Goal: Transaction & Acquisition: Purchase product/service

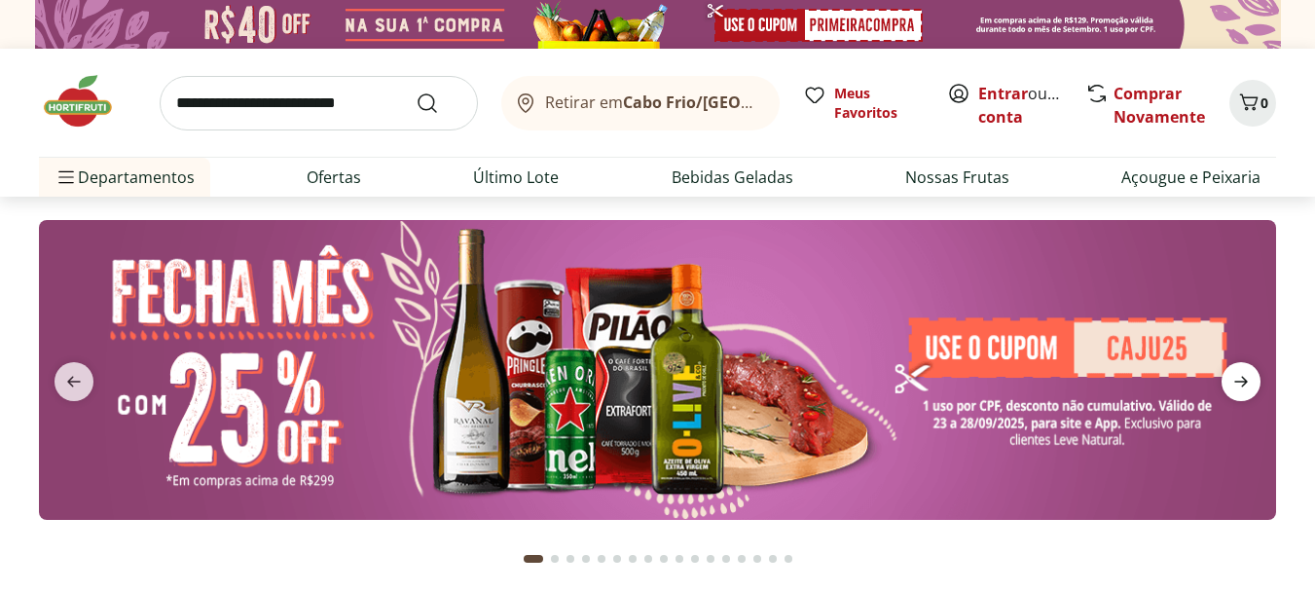
click at [1233, 379] on icon "next" at bounding box center [1241, 381] width 23 height 23
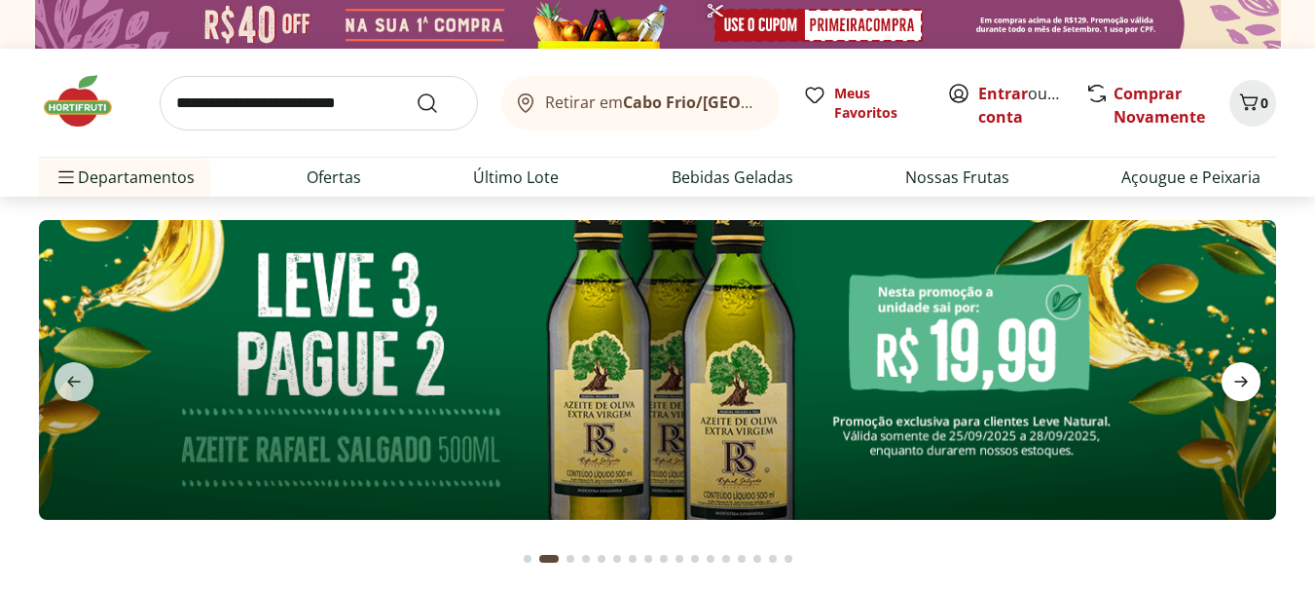
click at [1233, 379] on icon "next" at bounding box center [1241, 381] width 23 height 23
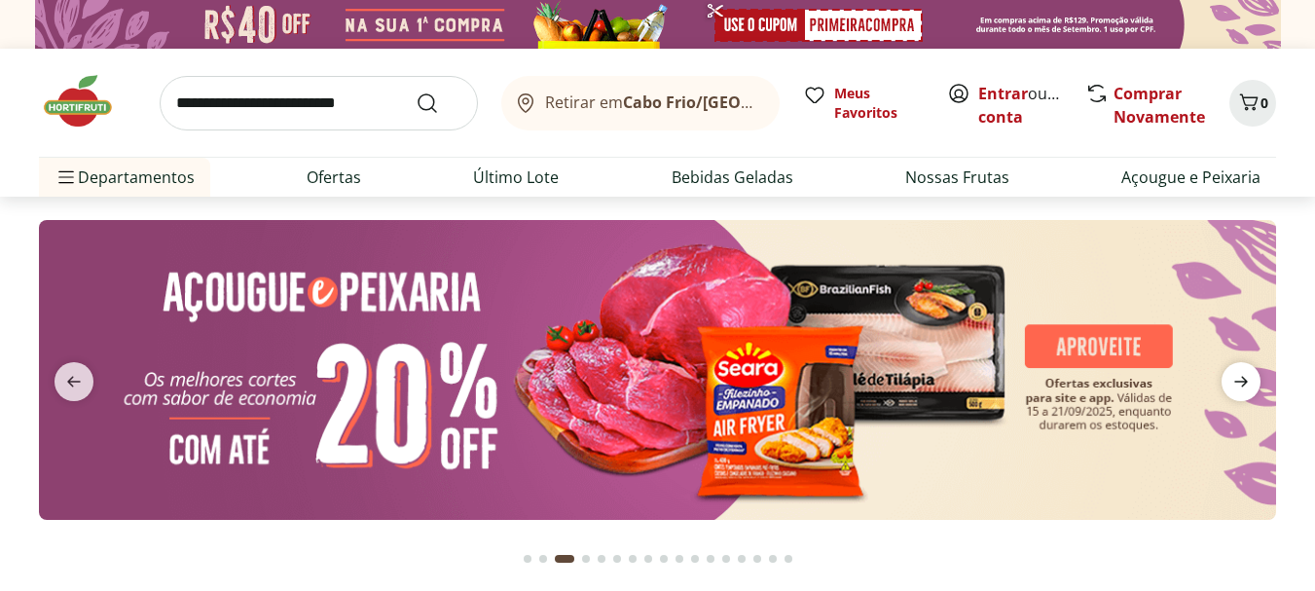
click at [1233, 379] on icon "next" at bounding box center [1241, 381] width 23 height 23
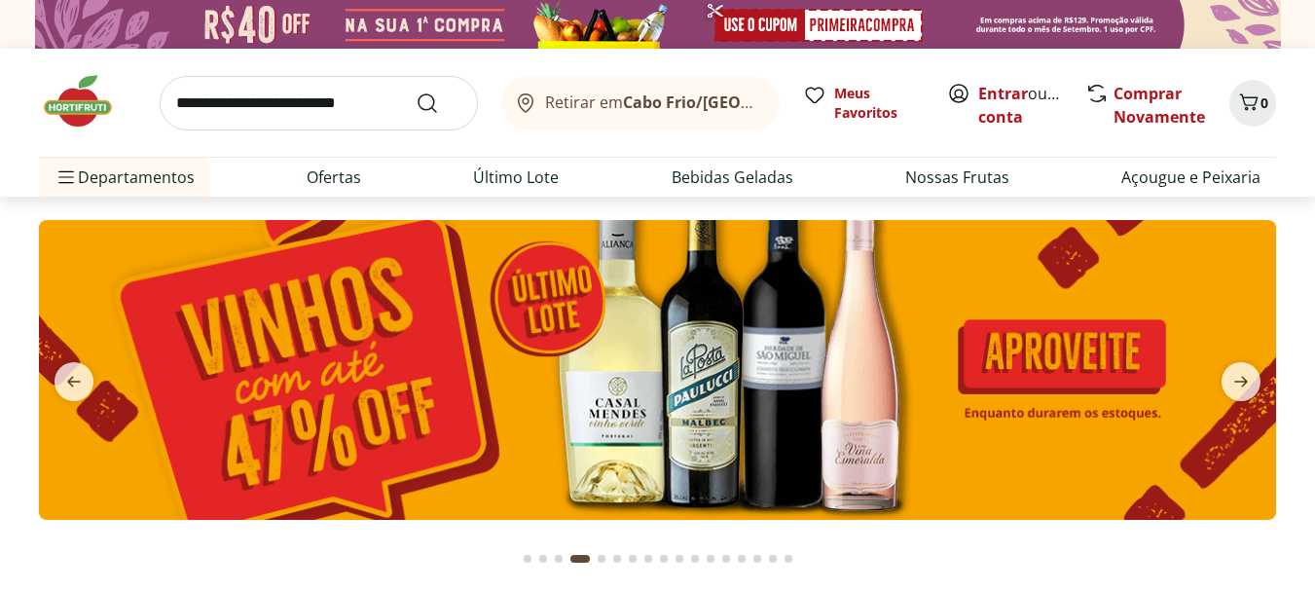
click at [931, 366] on img at bounding box center [658, 370] width 1238 height 300
select select "**********"
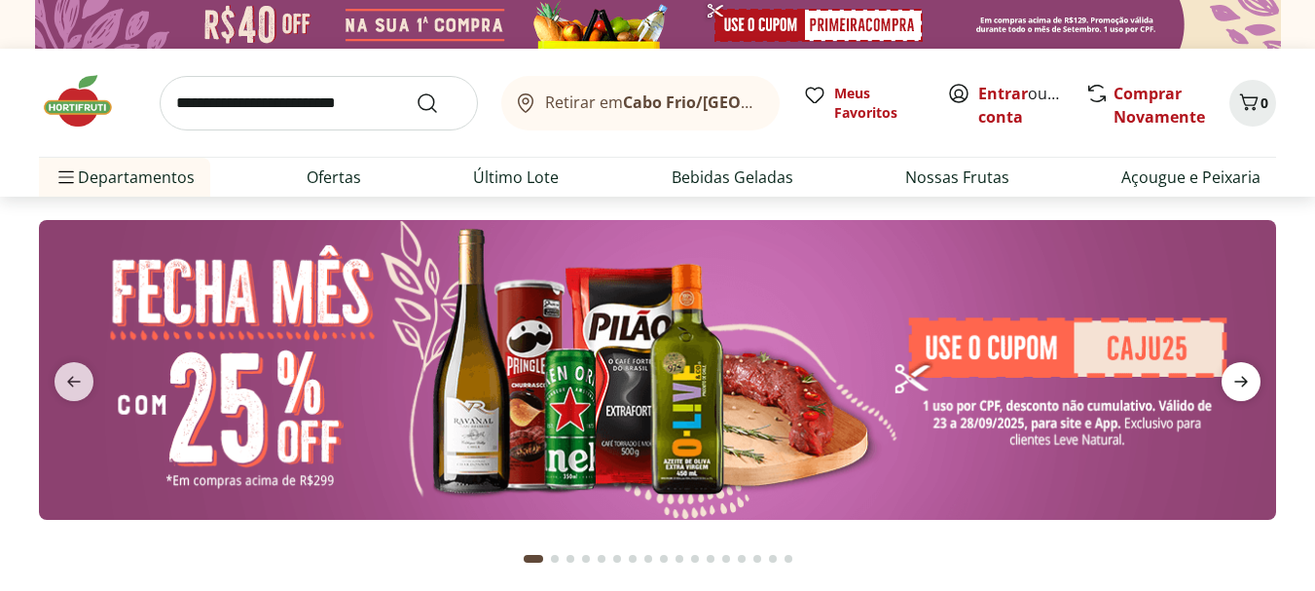
click at [1246, 384] on icon "next" at bounding box center [1242, 382] width 14 height 11
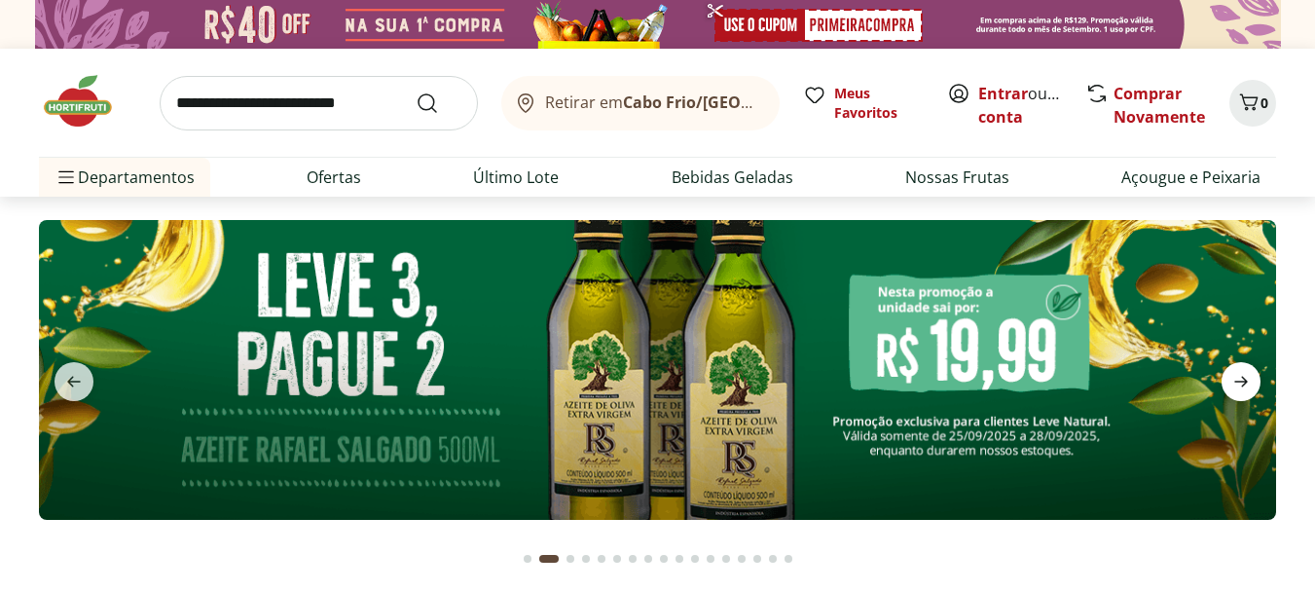
click at [1246, 384] on icon "next" at bounding box center [1242, 382] width 14 height 11
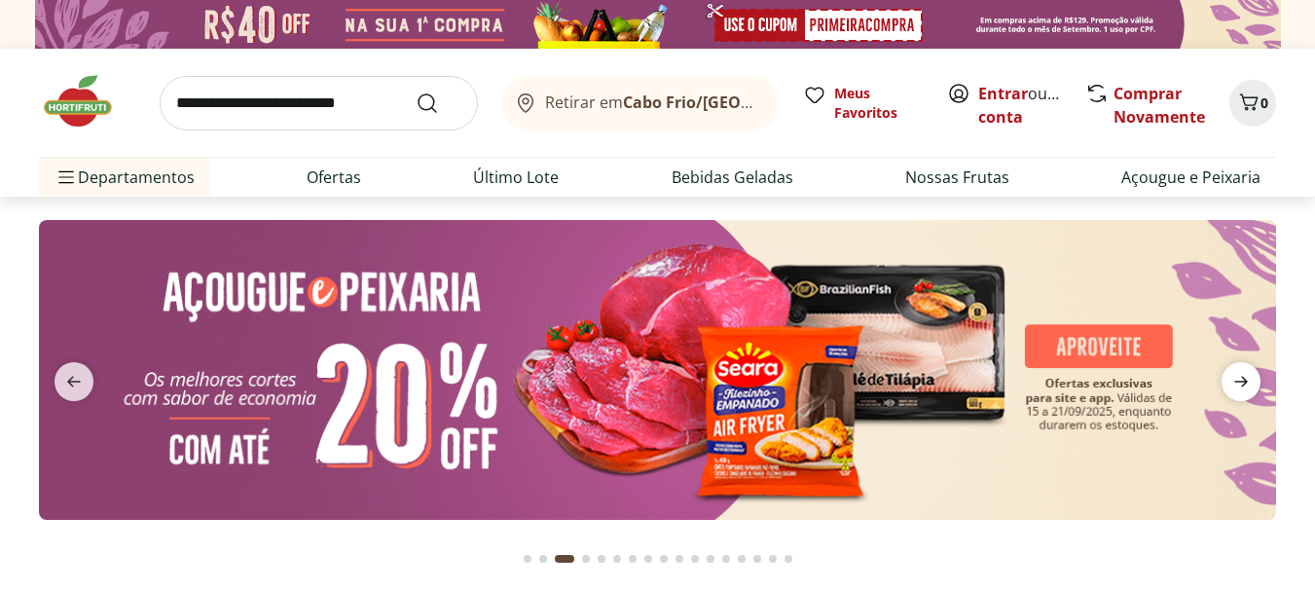
click at [1246, 384] on icon "next" at bounding box center [1242, 382] width 14 height 11
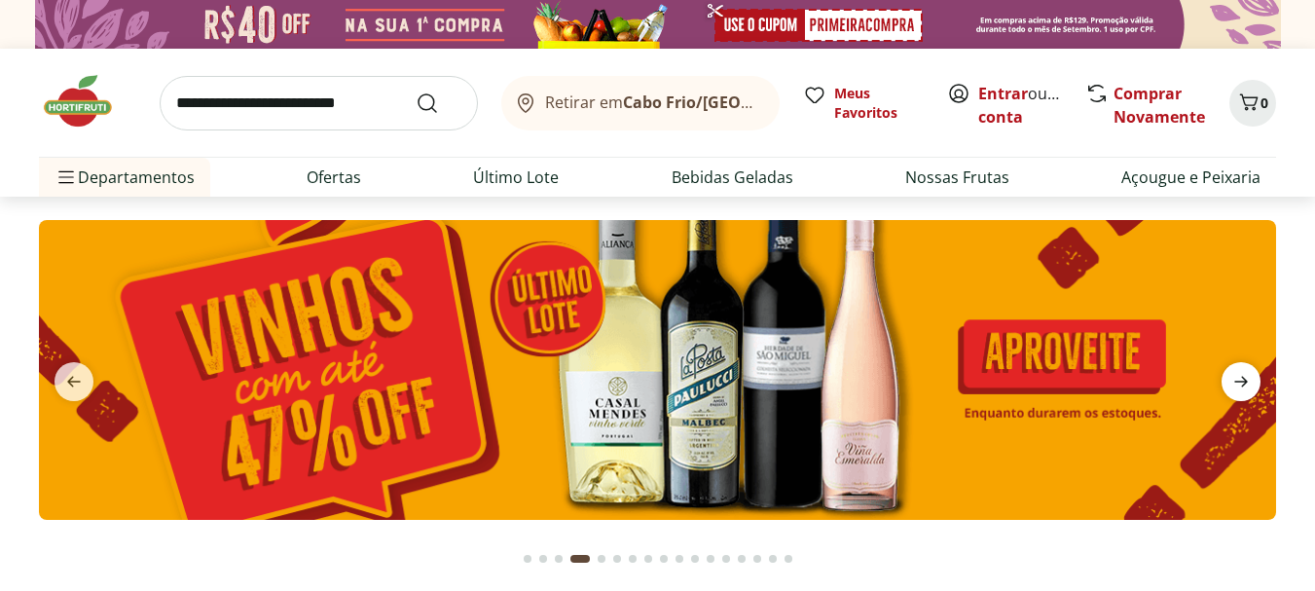
click at [1246, 384] on icon "next" at bounding box center [1242, 382] width 14 height 11
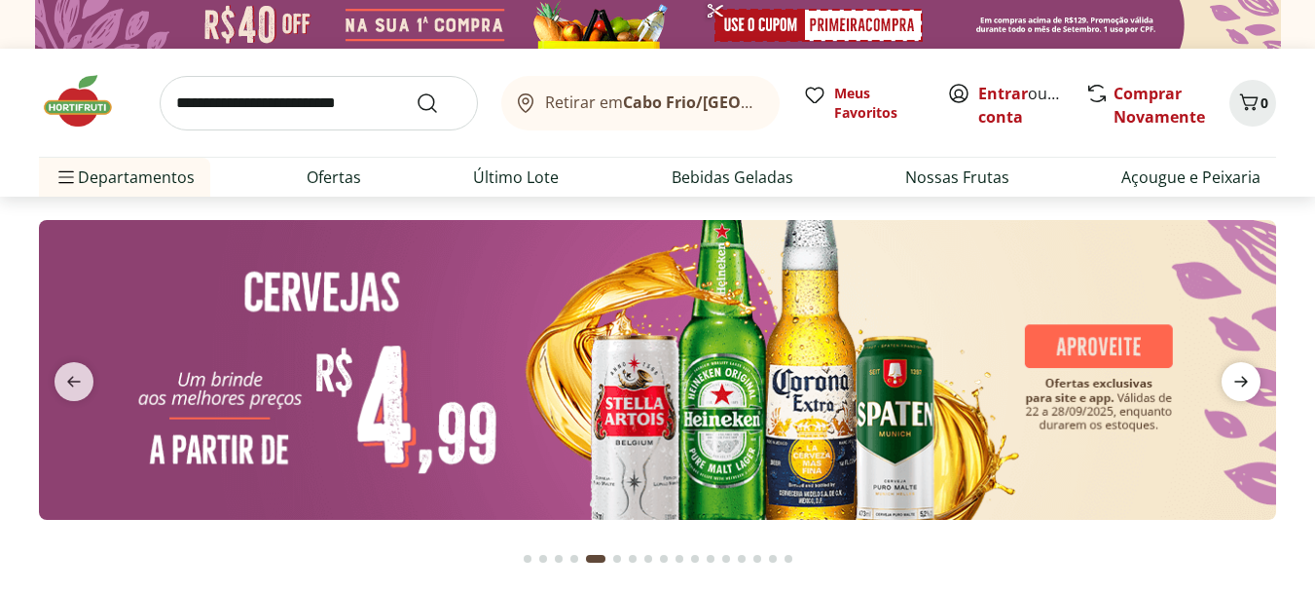
click at [1246, 384] on icon "next" at bounding box center [1242, 382] width 14 height 11
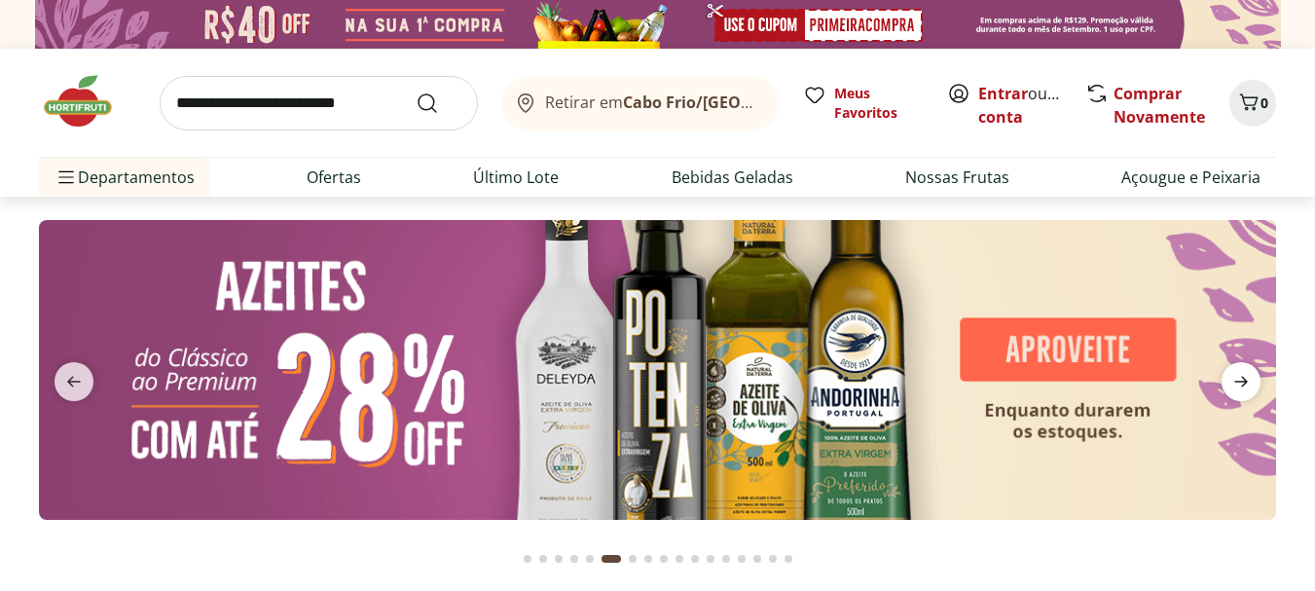
click at [1246, 384] on icon "next" at bounding box center [1242, 382] width 14 height 11
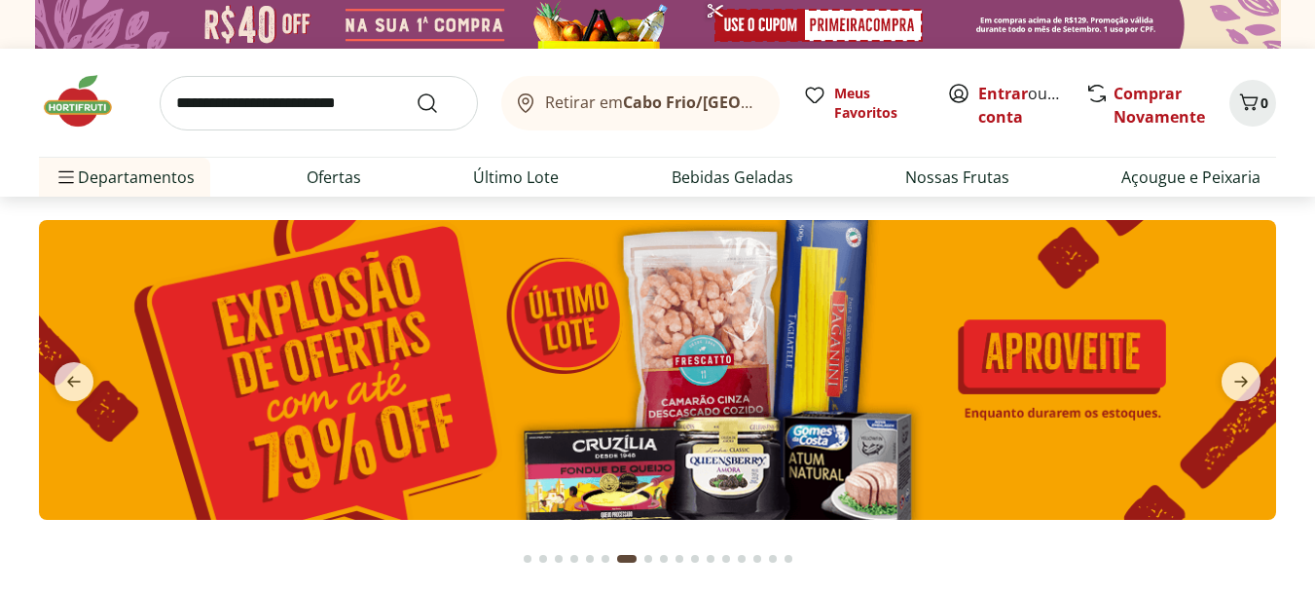
click at [743, 351] on img at bounding box center [658, 370] width 1238 height 300
select select "**********"
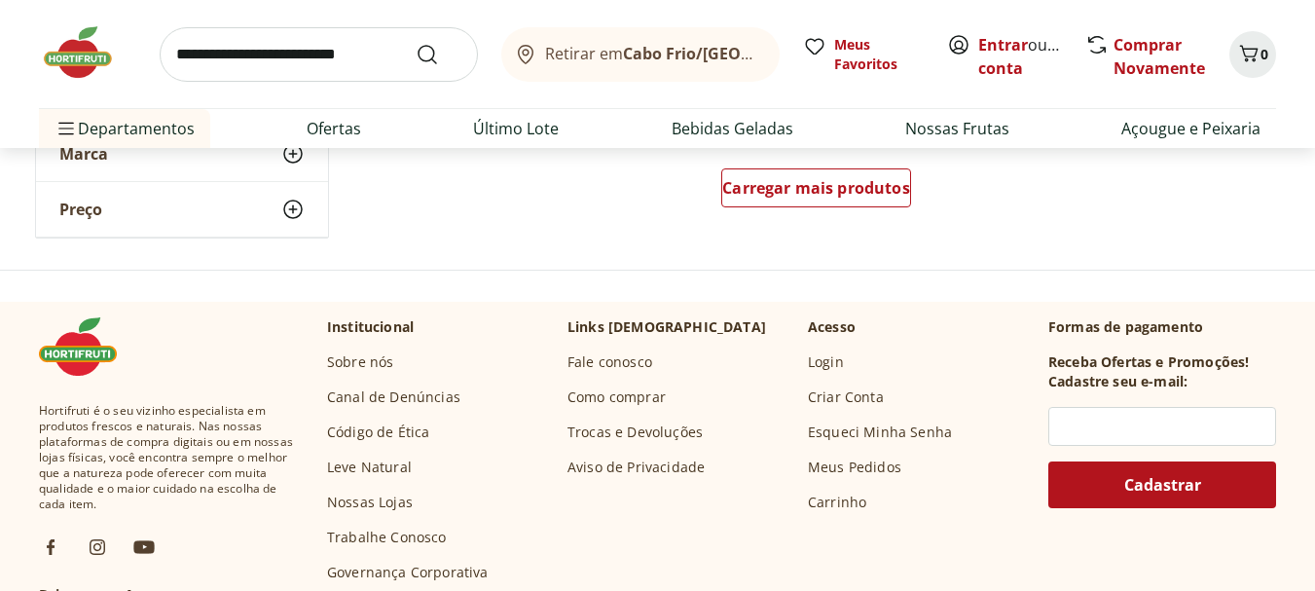
scroll to position [1461, 0]
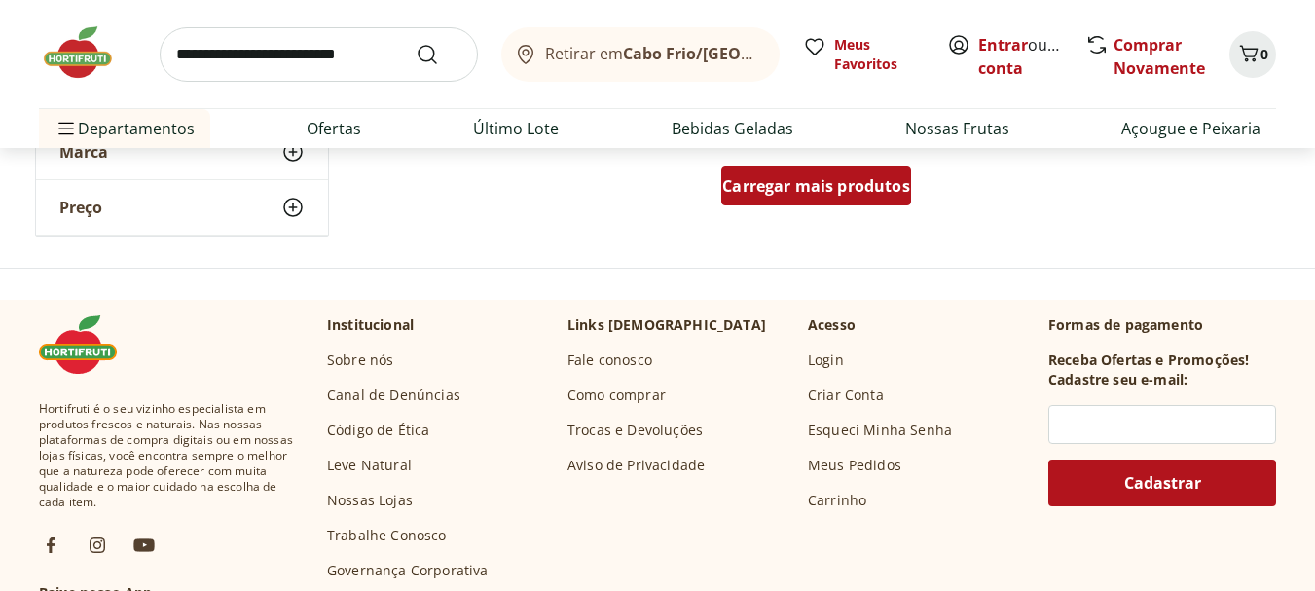
click at [832, 186] on span "Carregar mais produtos" at bounding box center [816, 186] width 188 height 16
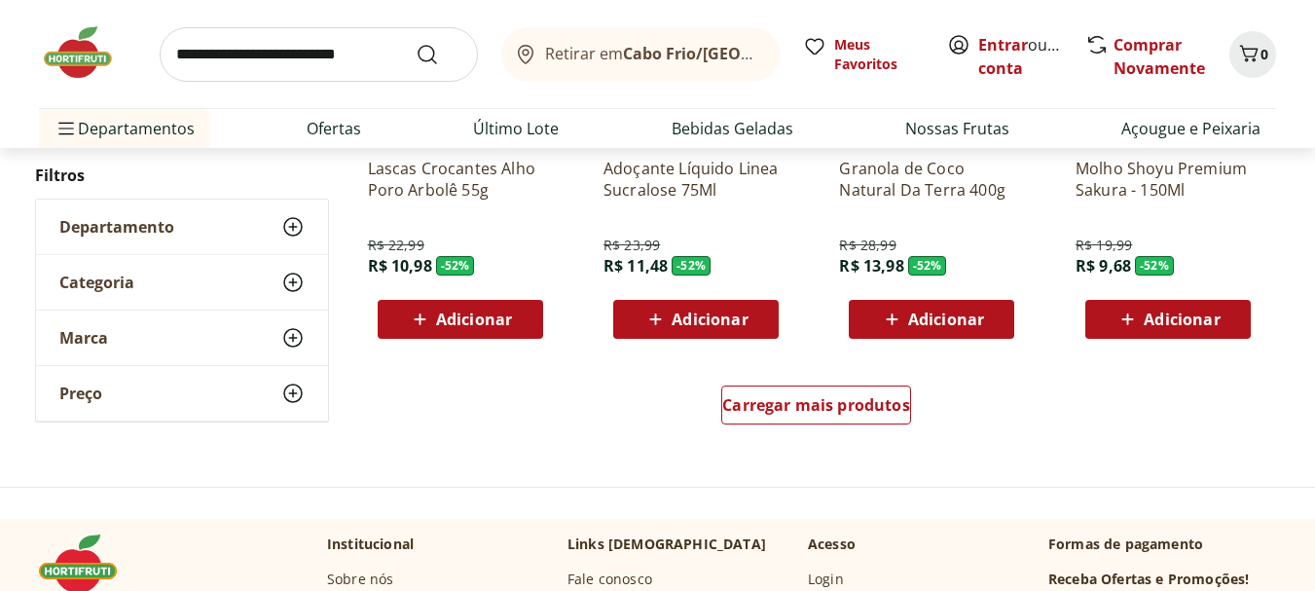
scroll to position [2629, 0]
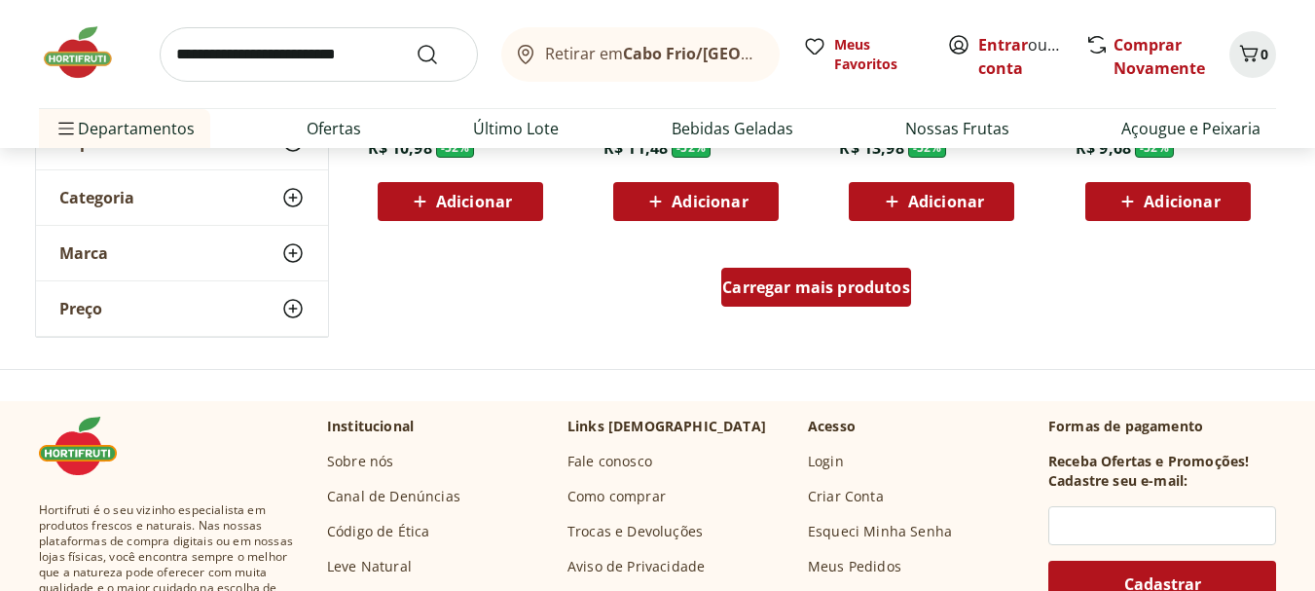
click at [855, 292] on span "Carregar mais produtos" at bounding box center [816, 287] width 188 height 16
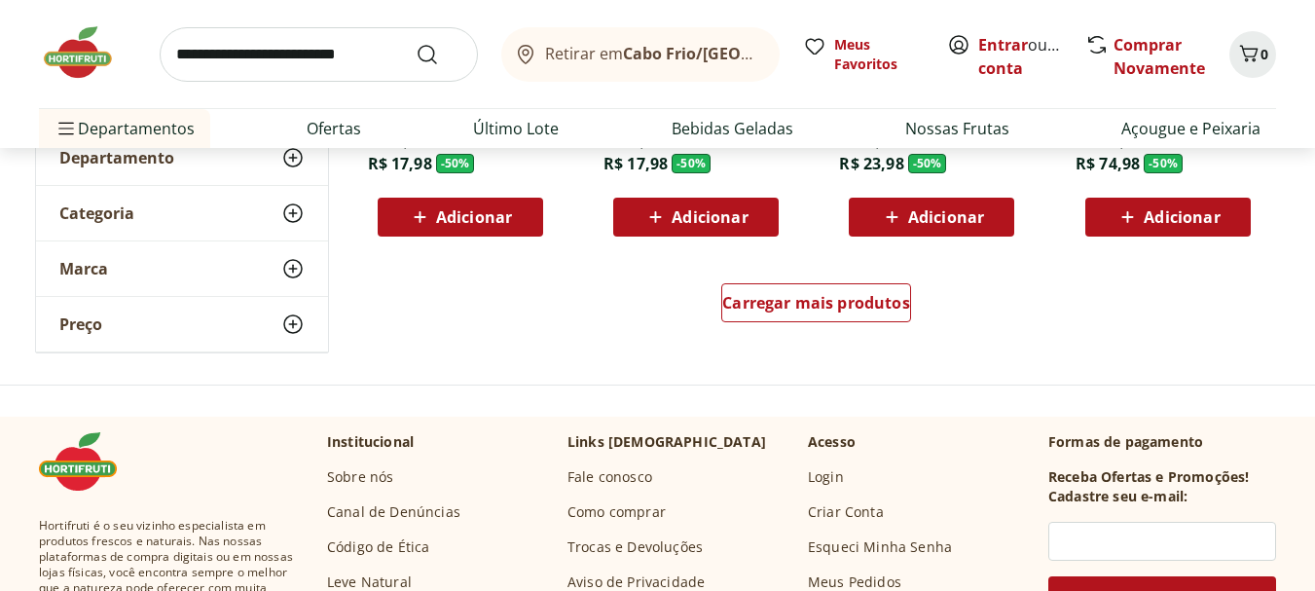
scroll to position [3895, 0]
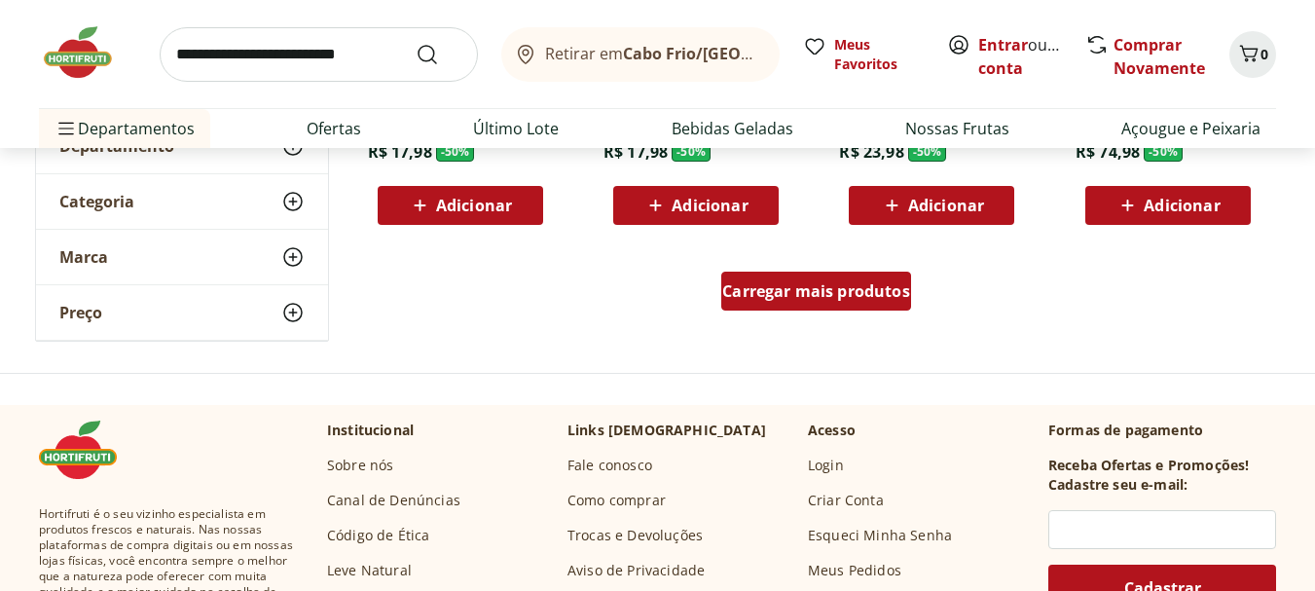
click at [878, 295] on span "Carregar mais produtos" at bounding box center [816, 291] width 188 height 16
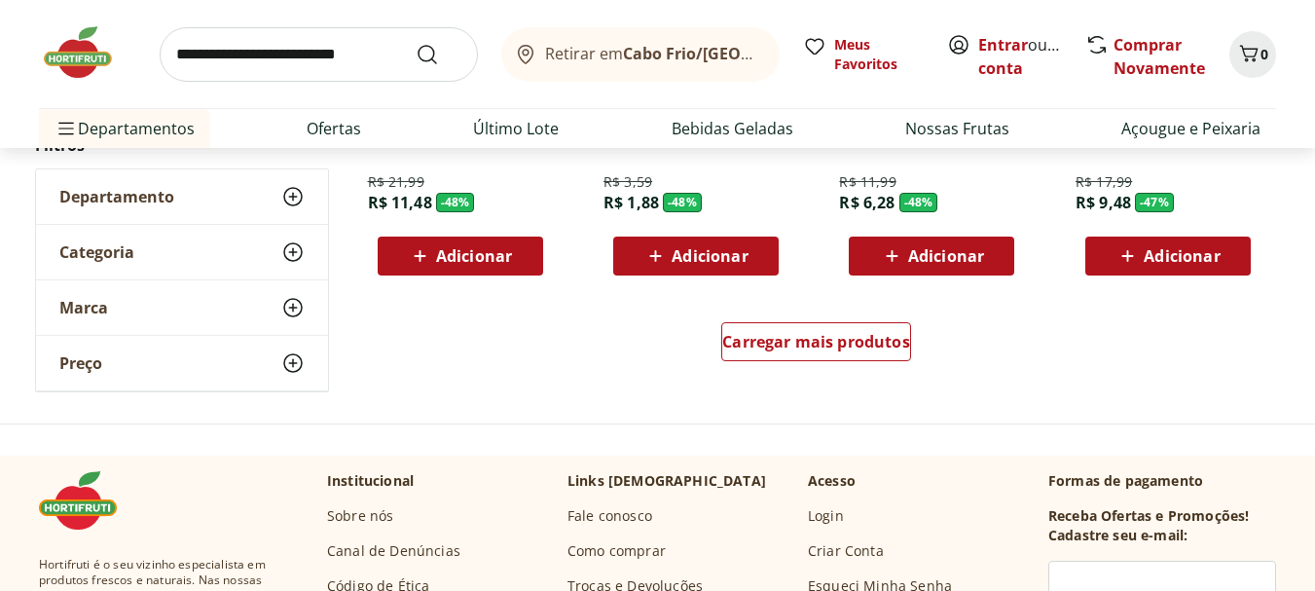
scroll to position [5161, 0]
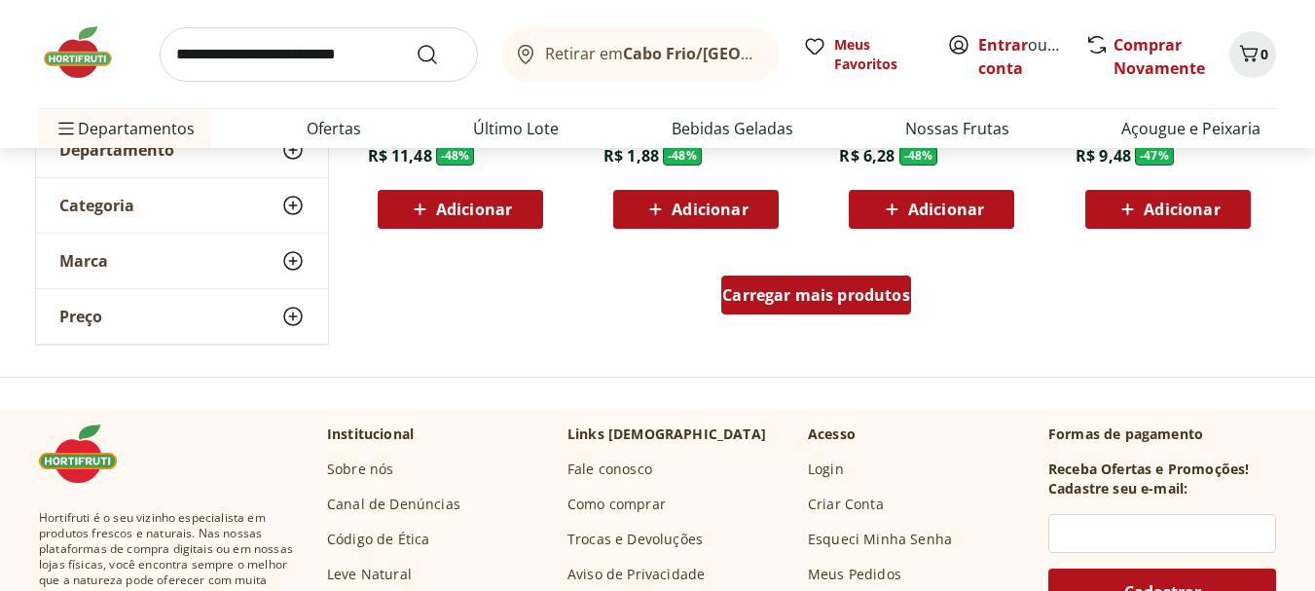
click at [864, 299] on span "Carregar mais produtos" at bounding box center [816, 295] width 188 height 16
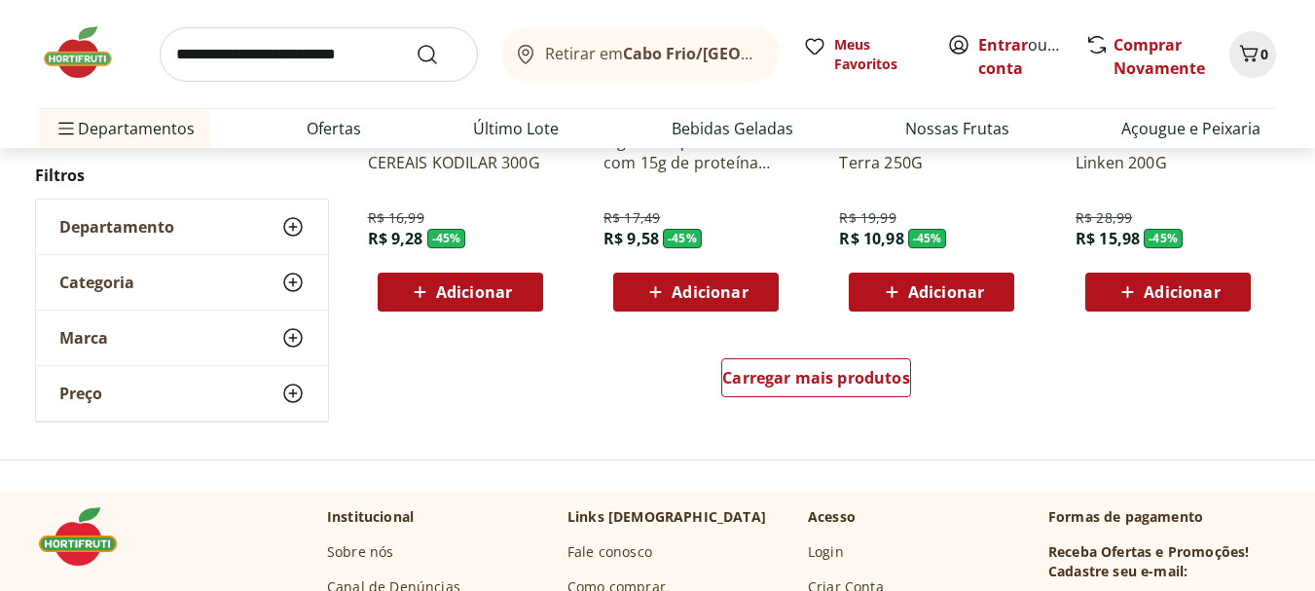
scroll to position [6426, 0]
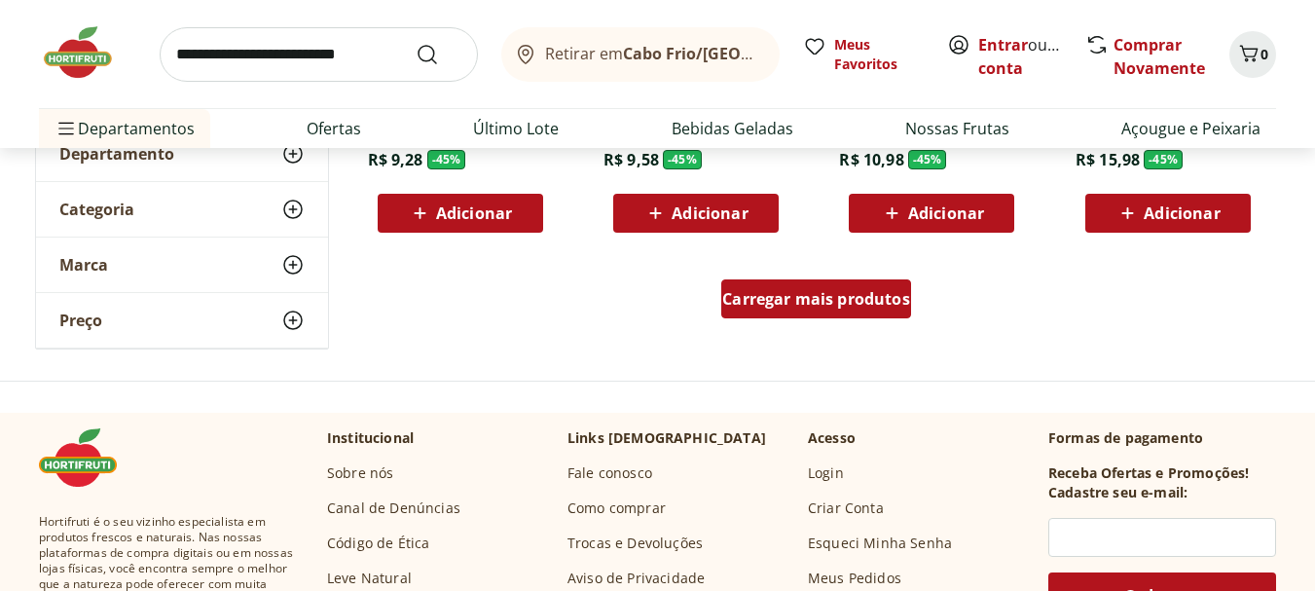
click at [862, 295] on span "Carregar mais produtos" at bounding box center [816, 299] width 188 height 16
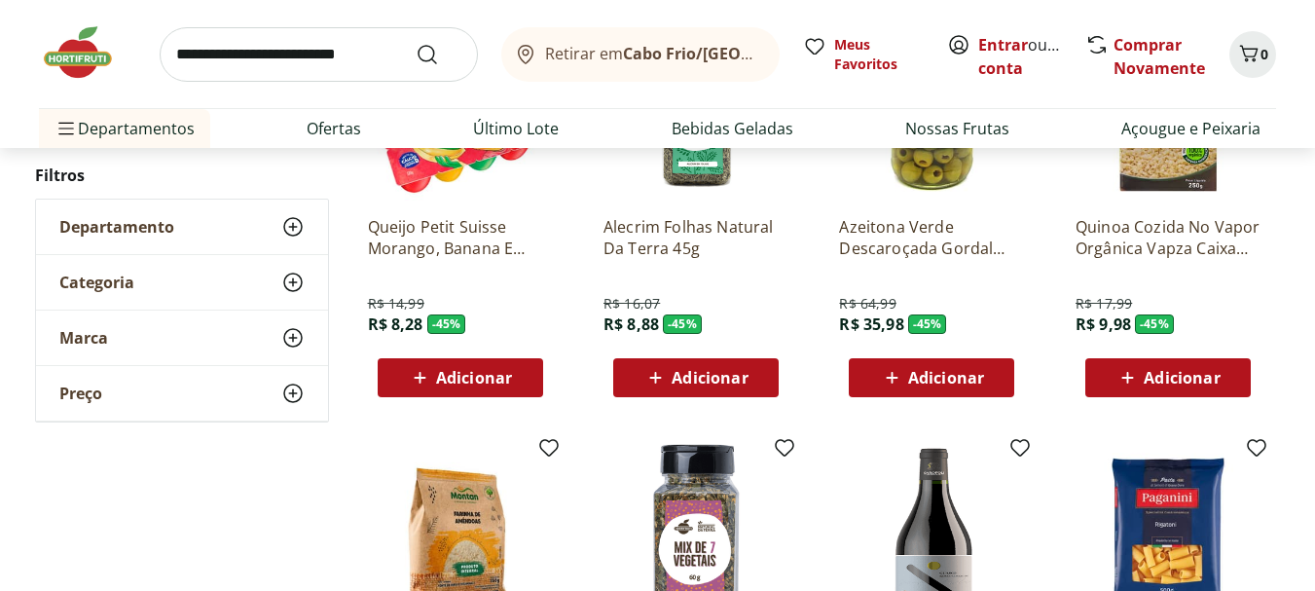
scroll to position [6718, 0]
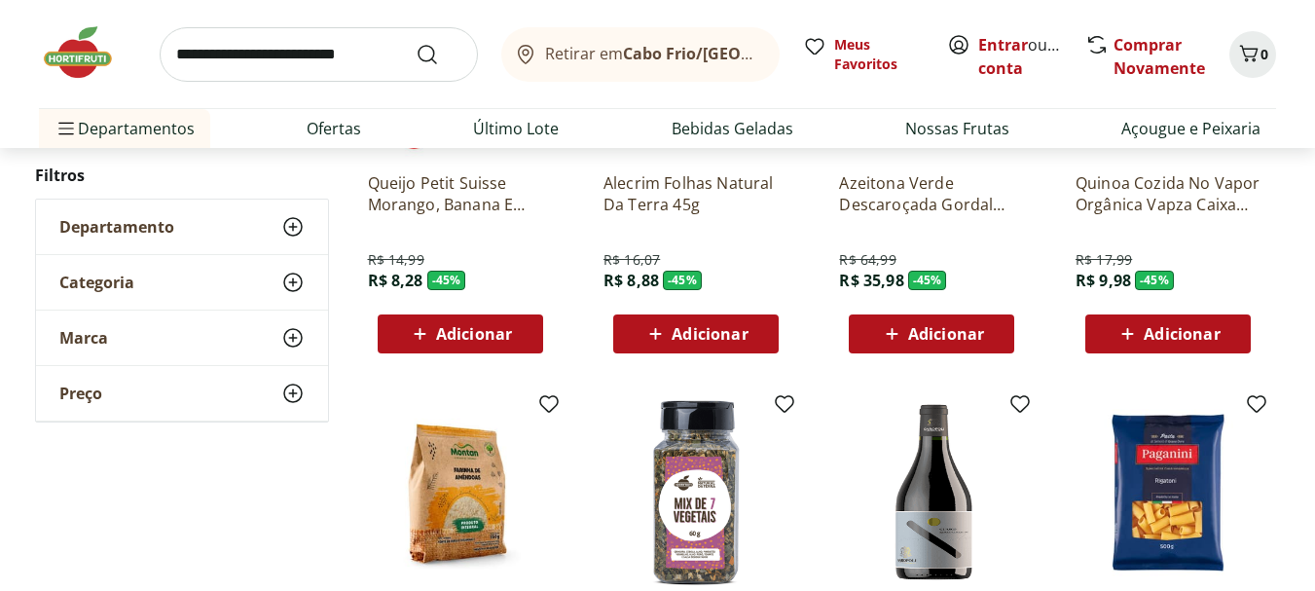
click at [487, 334] on span "Adicionar" at bounding box center [474, 334] width 76 height 16
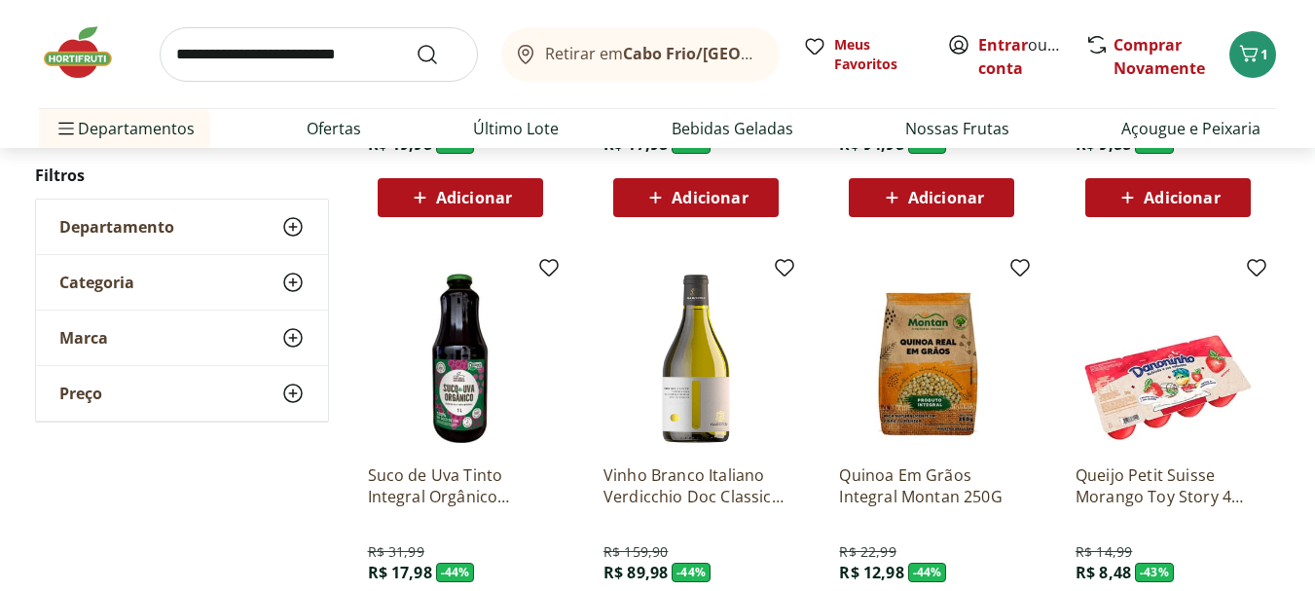
scroll to position [7400, 0]
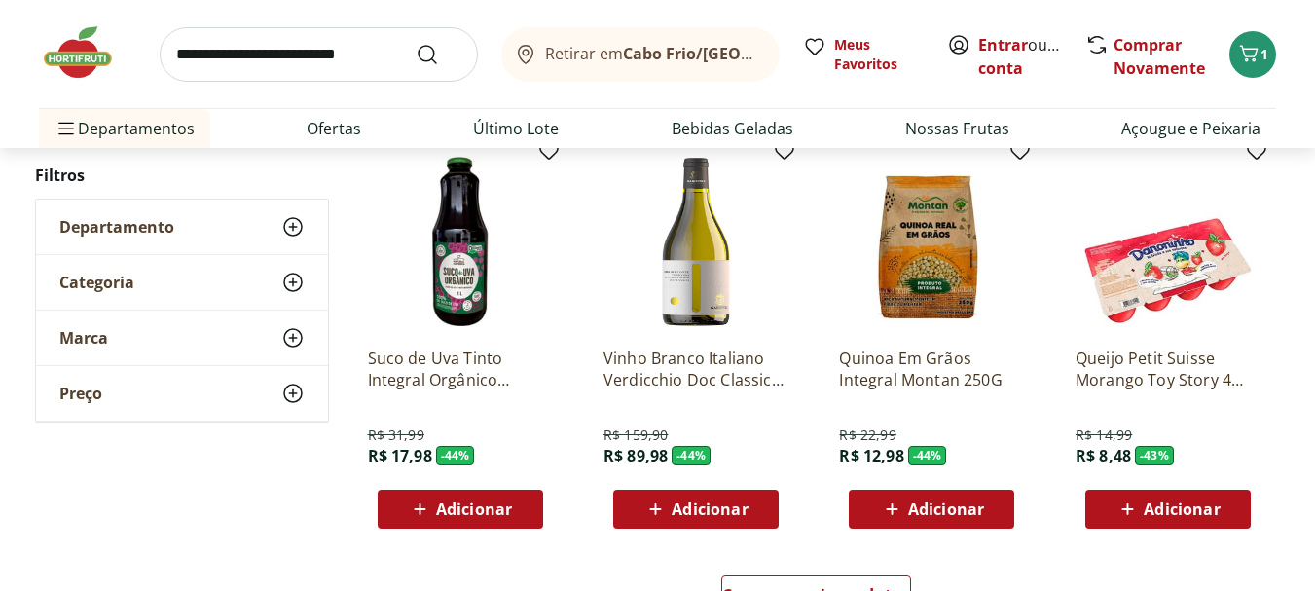
click at [1181, 507] on span "Adicionar" at bounding box center [1182, 509] width 76 height 16
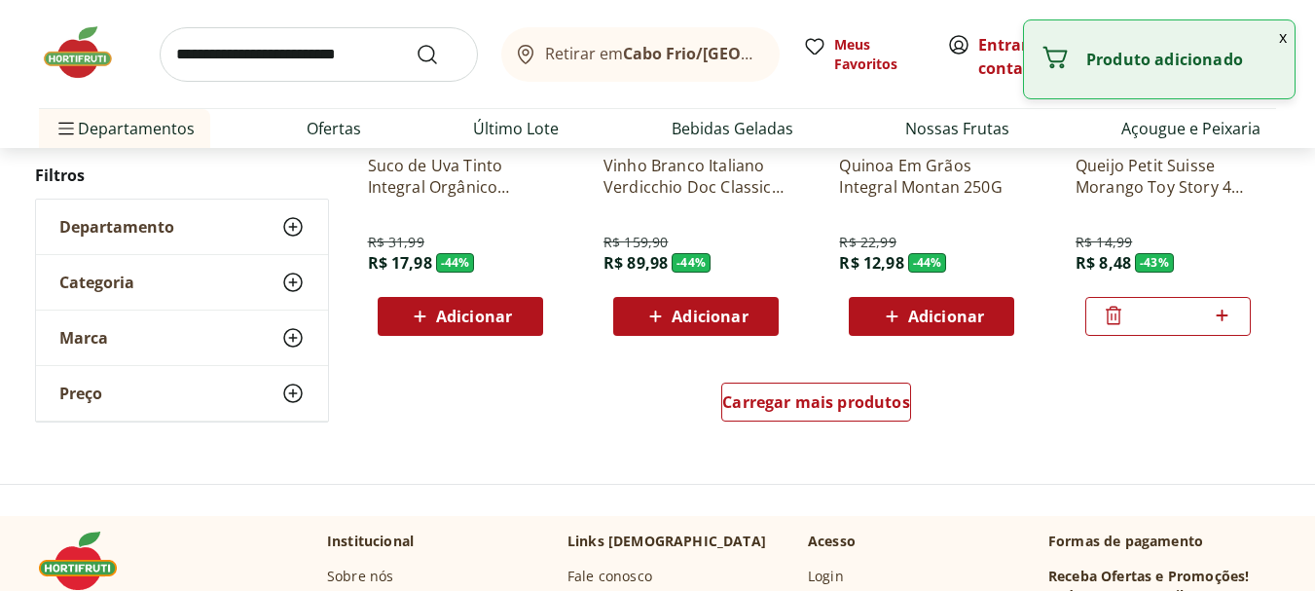
scroll to position [7595, 0]
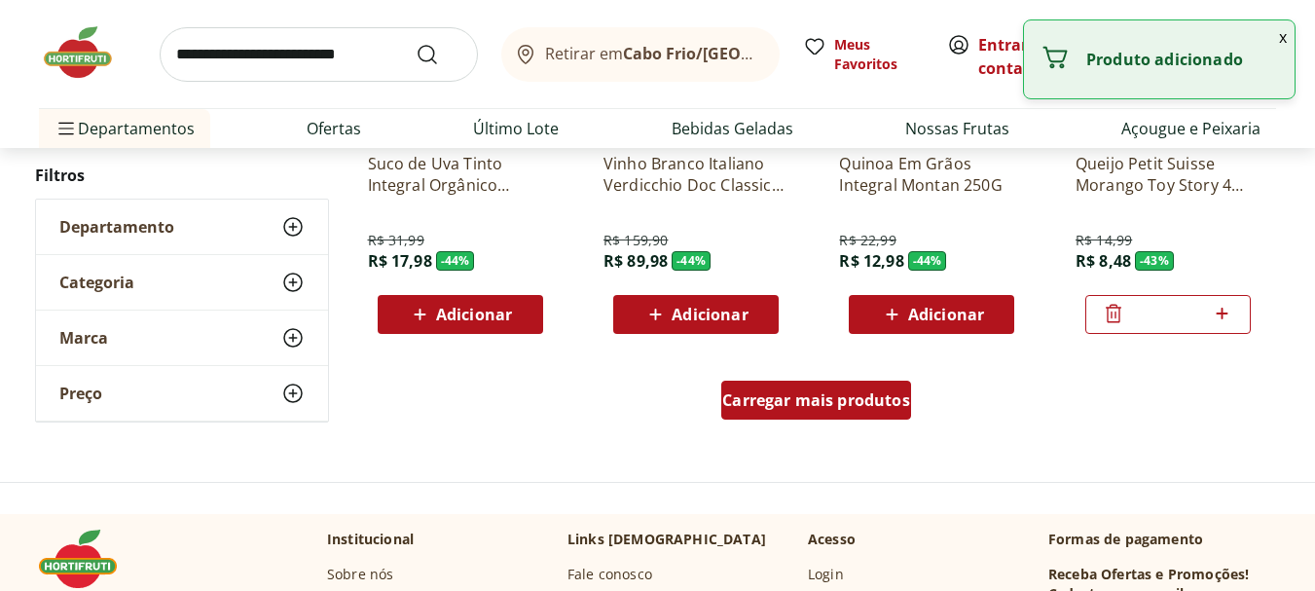
click at [807, 408] on span "Carregar mais produtos" at bounding box center [816, 400] width 188 height 16
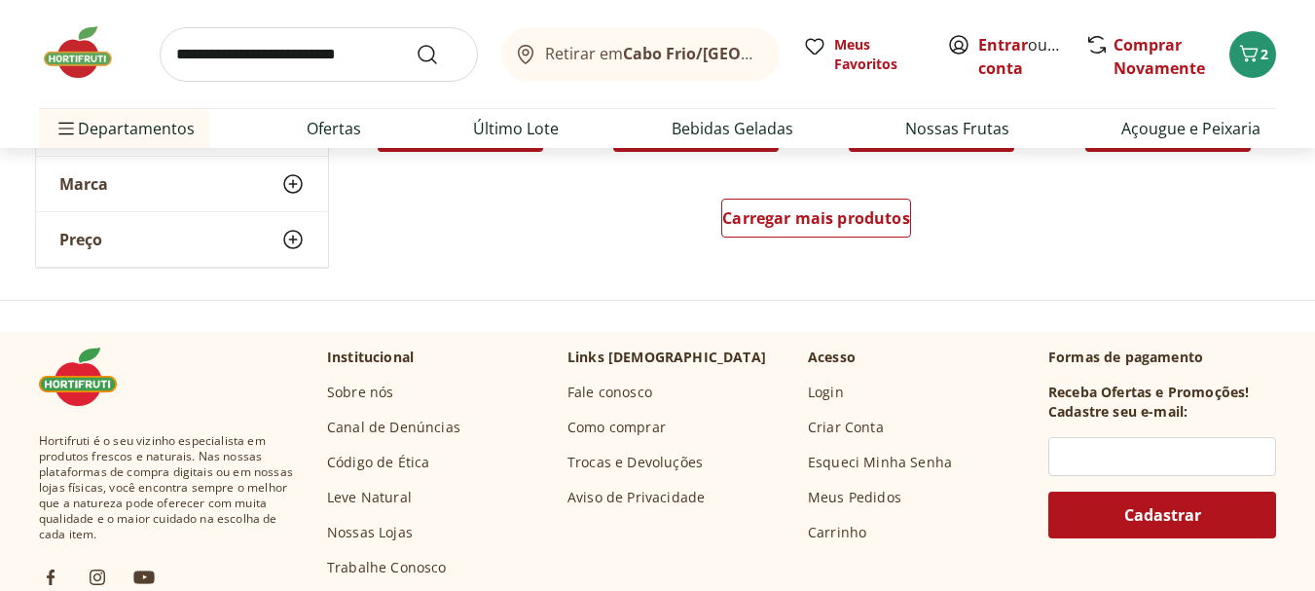
scroll to position [9055, 0]
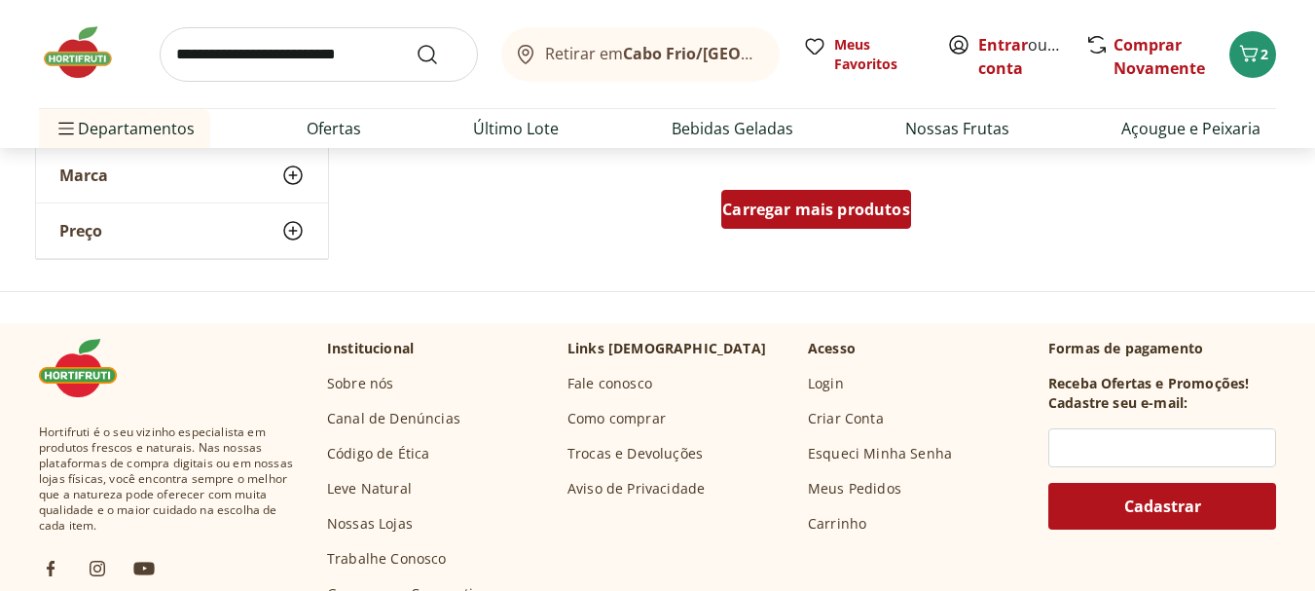
click at [861, 217] on span "Carregar mais produtos" at bounding box center [816, 210] width 188 height 16
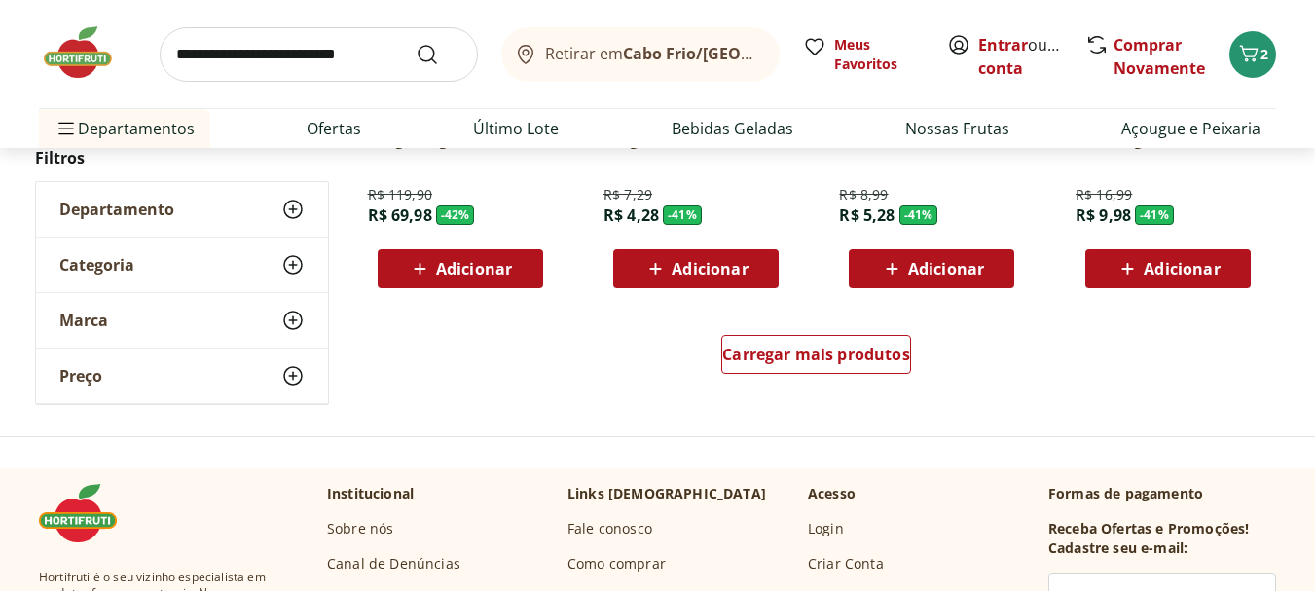
scroll to position [10224, 0]
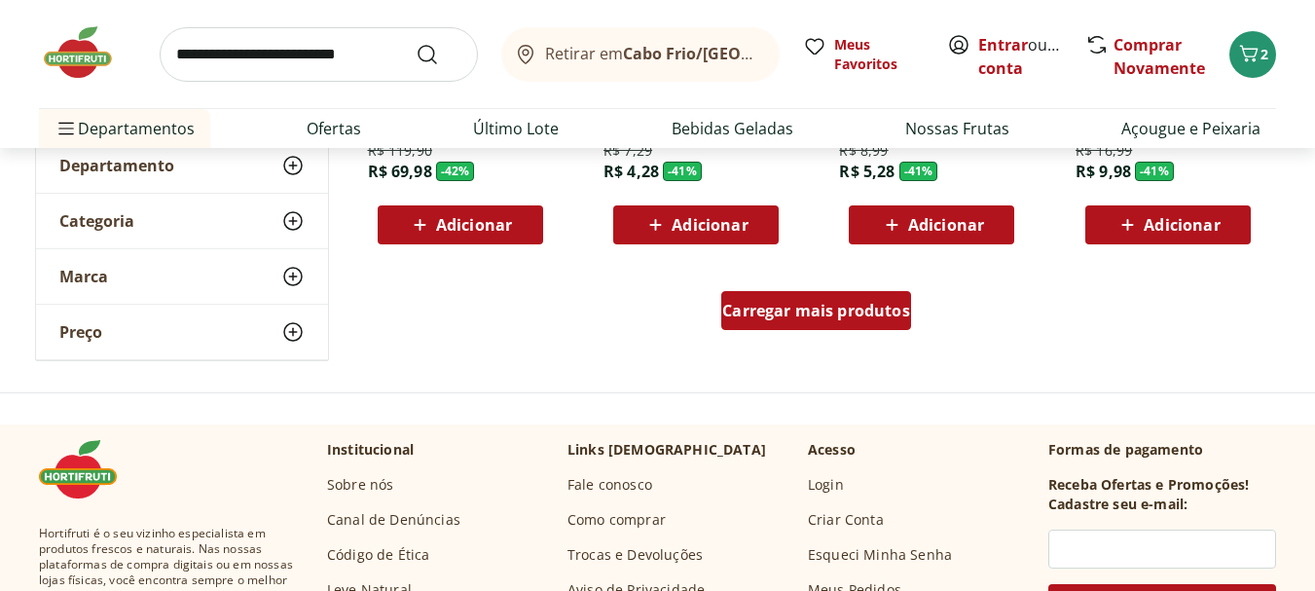
click at [799, 326] on div "Carregar mais produtos" at bounding box center [817, 310] width 190 height 39
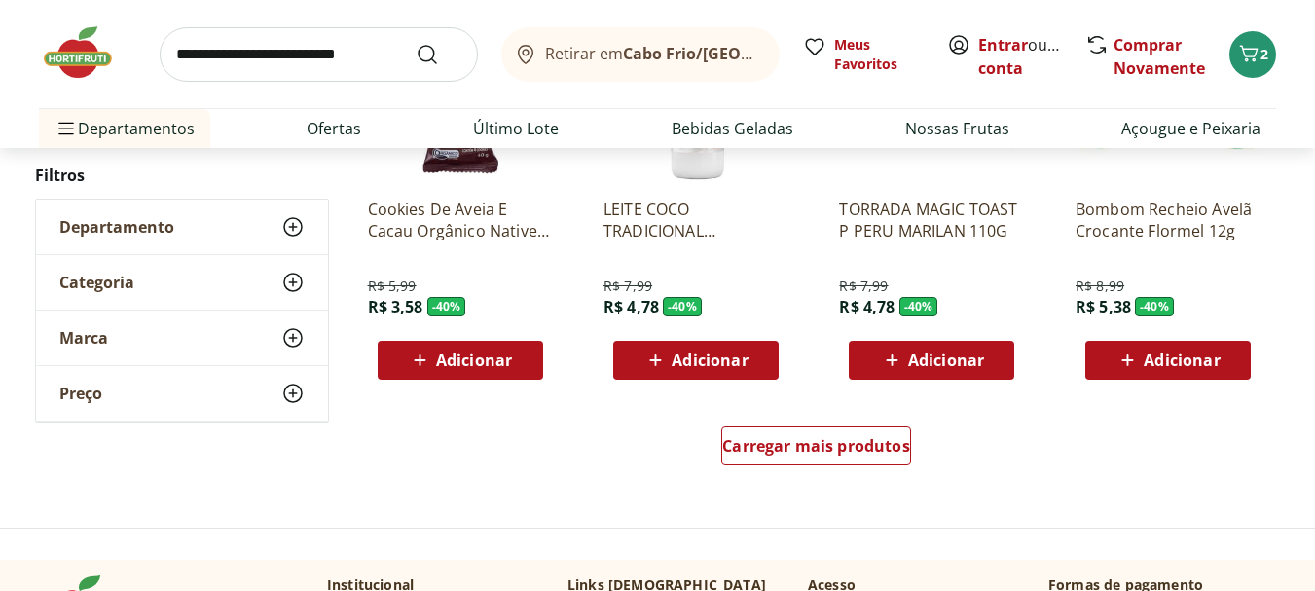
scroll to position [11392, 0]
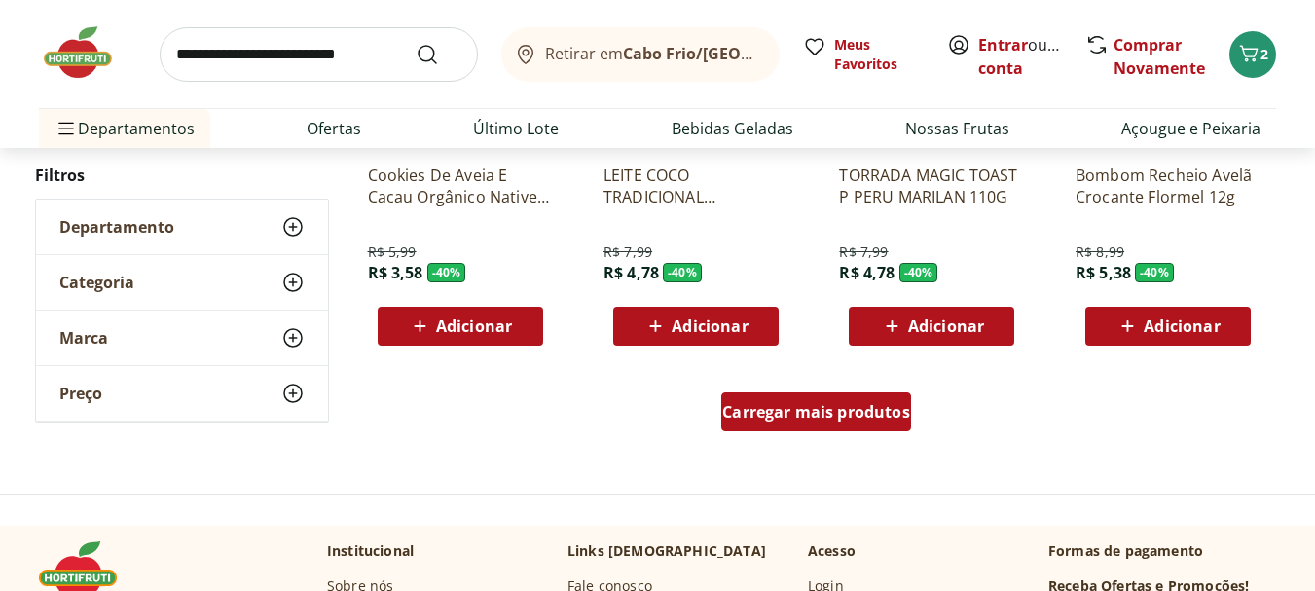
click at [796, 414] on span "Carregar mais produtos" at bounding box center [816, 412] width 188 height 16
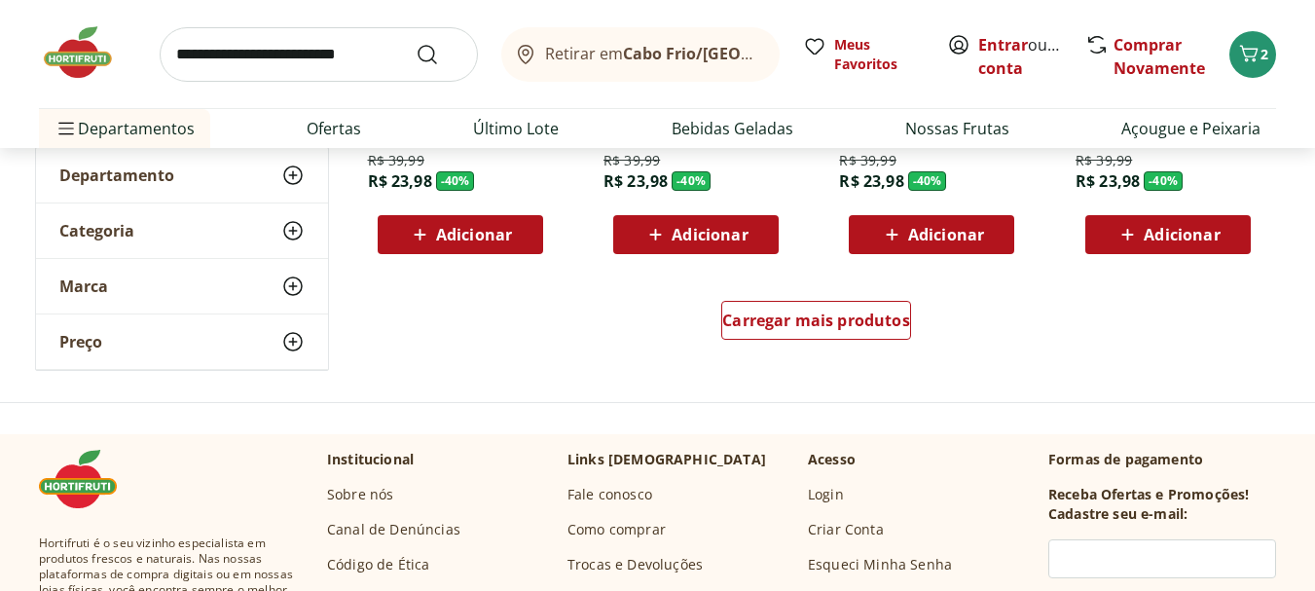
scroll to position [12755, 0]
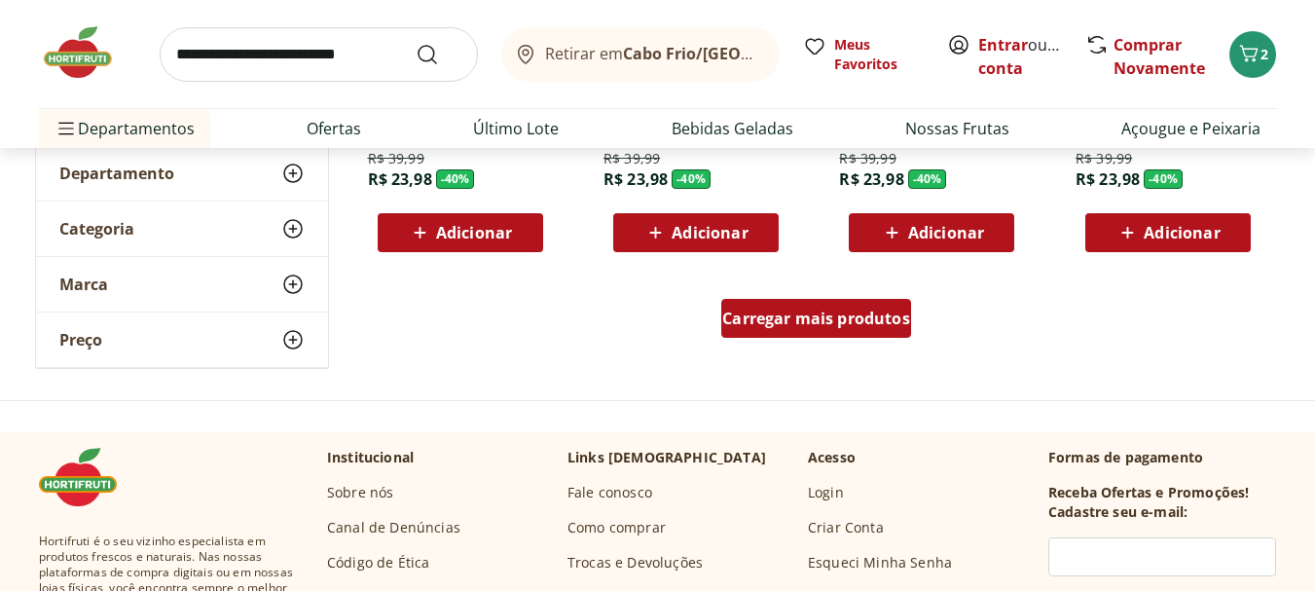
click at [796, 322] on span "Carregar mais produtos" at bounding box center [816, 319] width 188 height 16
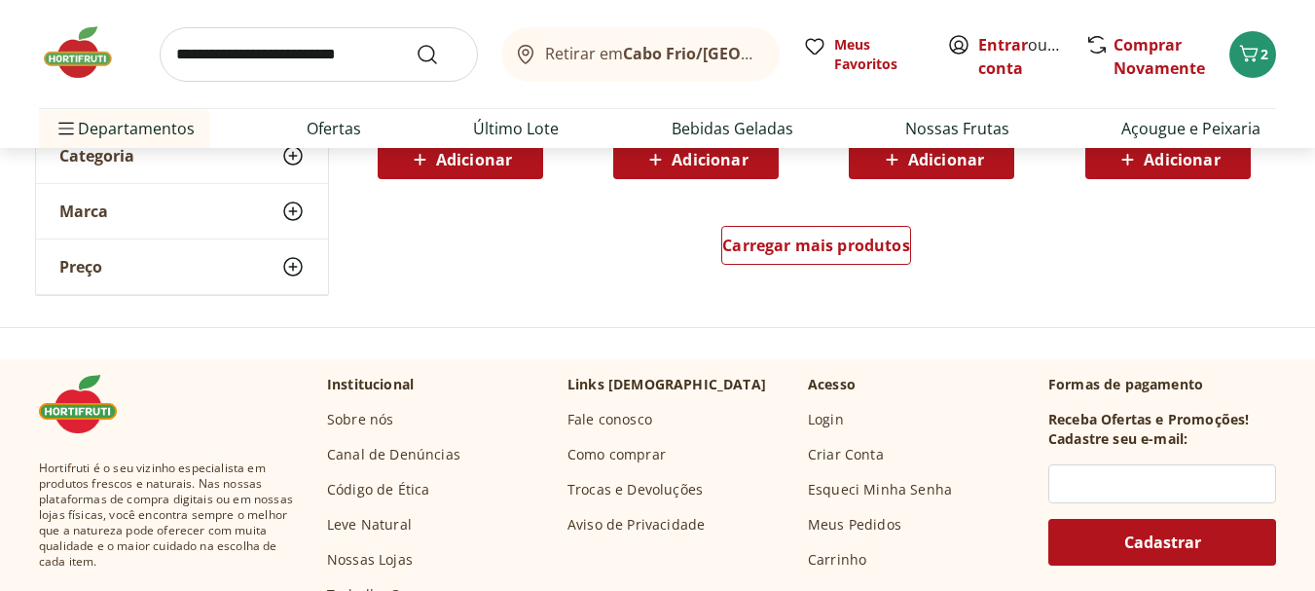
scroll to position [14119, 0]
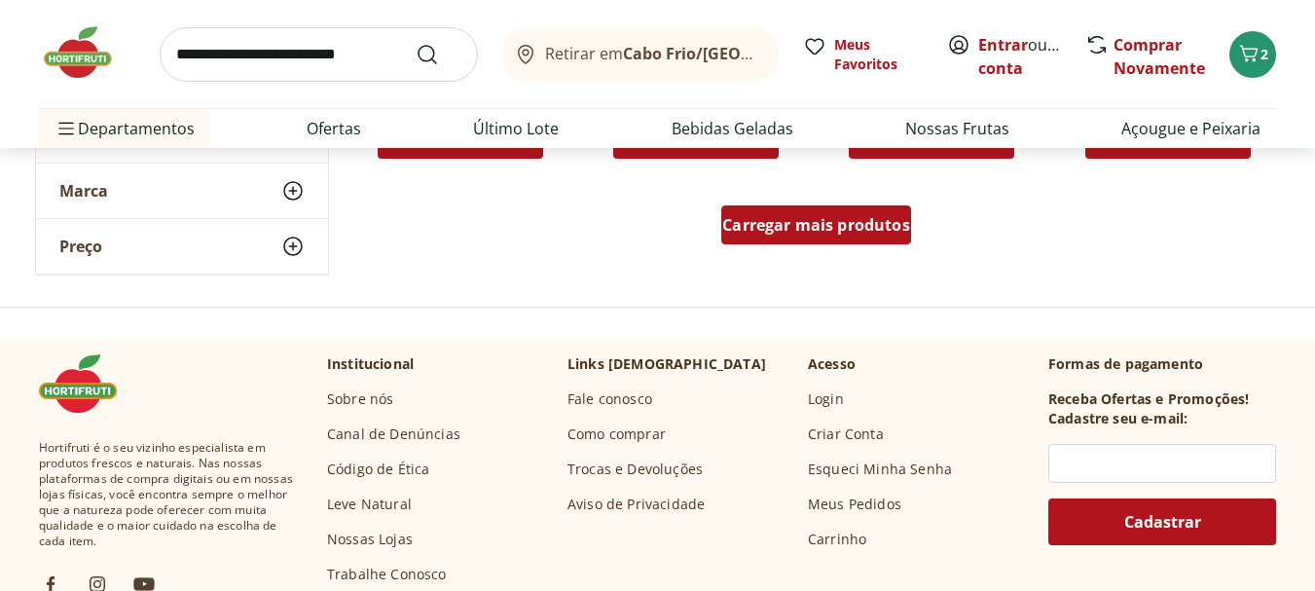
click at [790, 217] on span "Carregar mais produtos" at bounding box center [816, 225] width 188 height 16
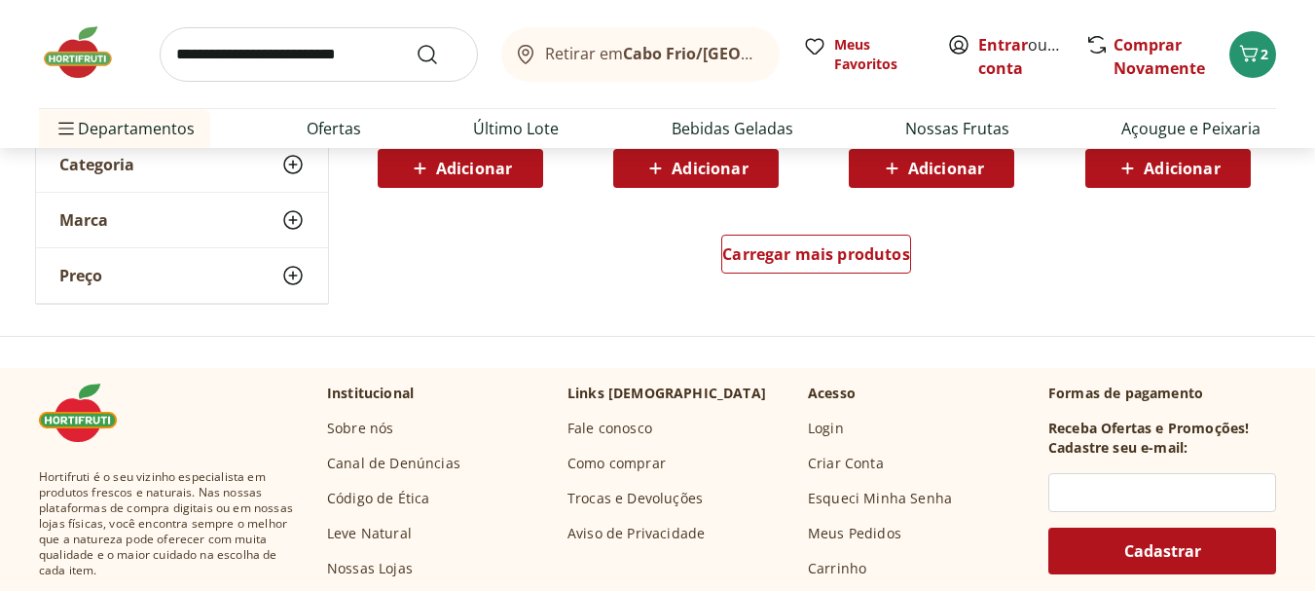
scroll to position [15384, 0]
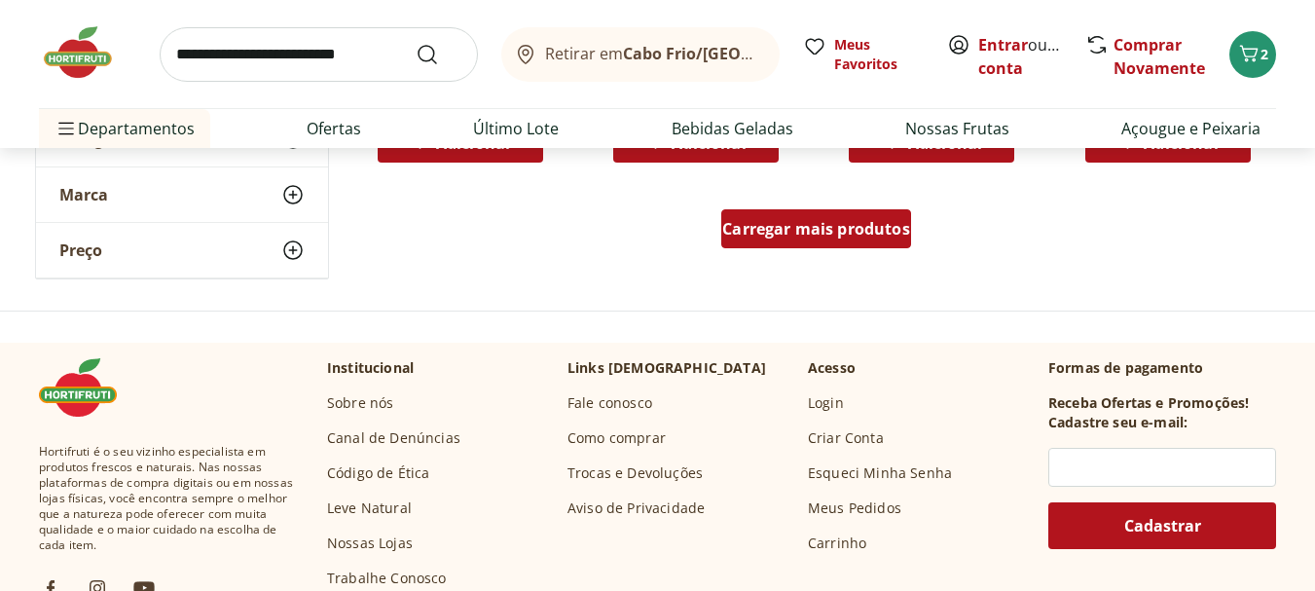
click at [792, 222] on span "Carregar mais produtos" at bounding box center [816, 229] width 188 height 16
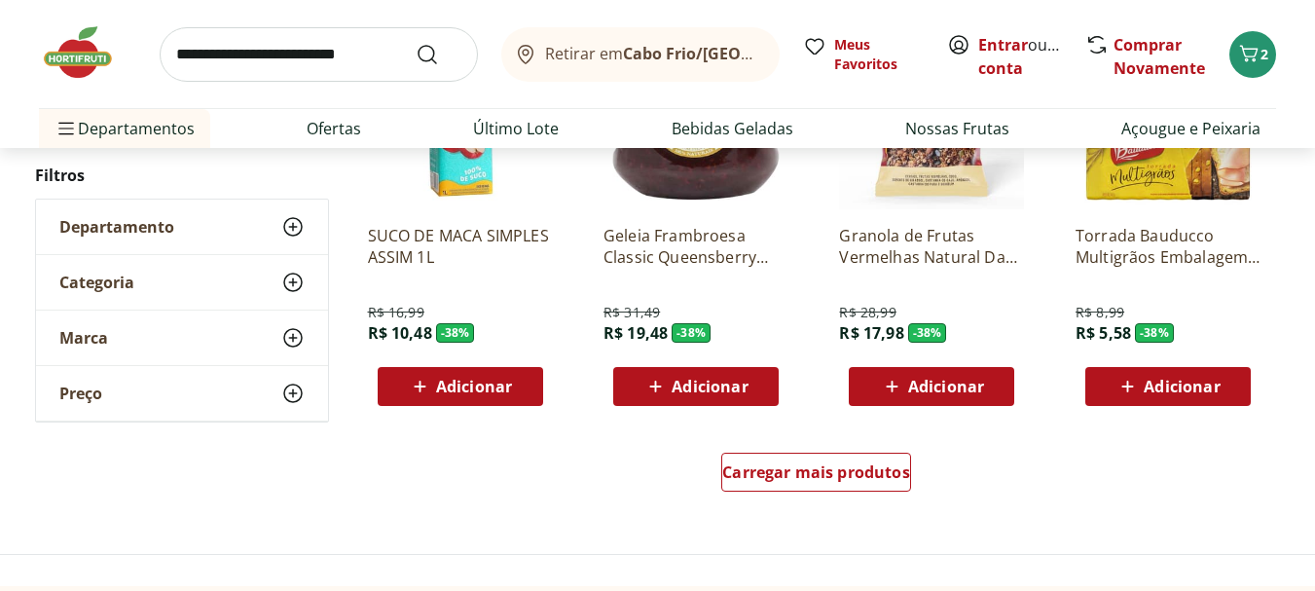
scroll to position [16455, 0]
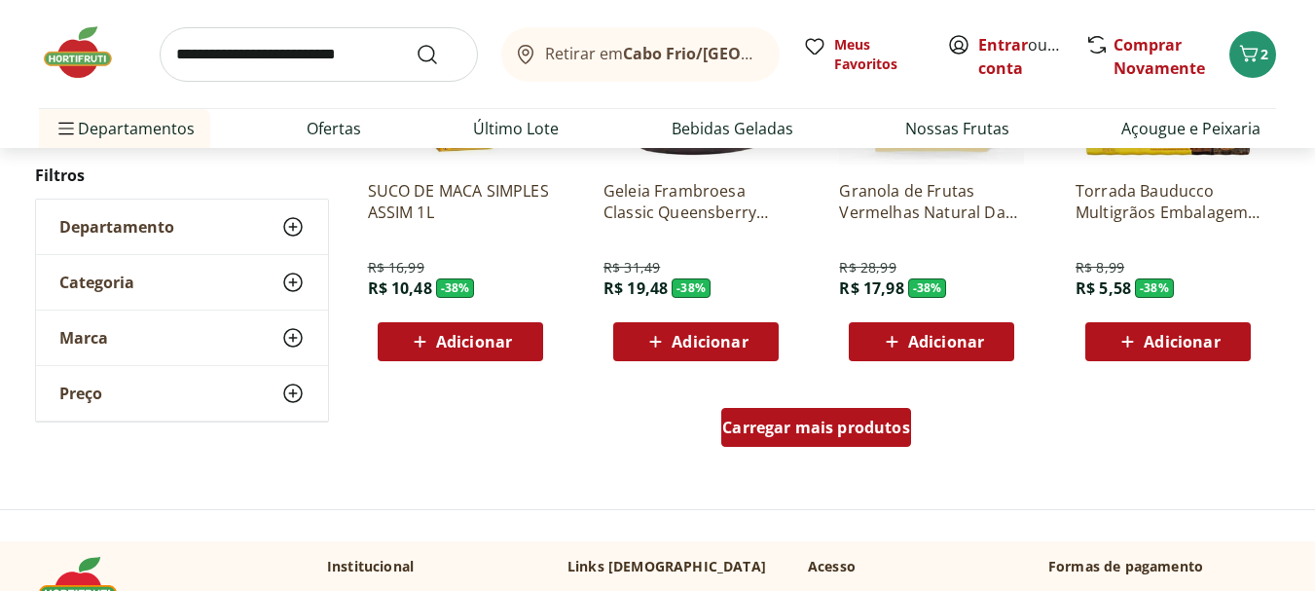
click at [853, 432] on span "Carregar mais produtos" at bounding box center [816, 428] width 188 height 16
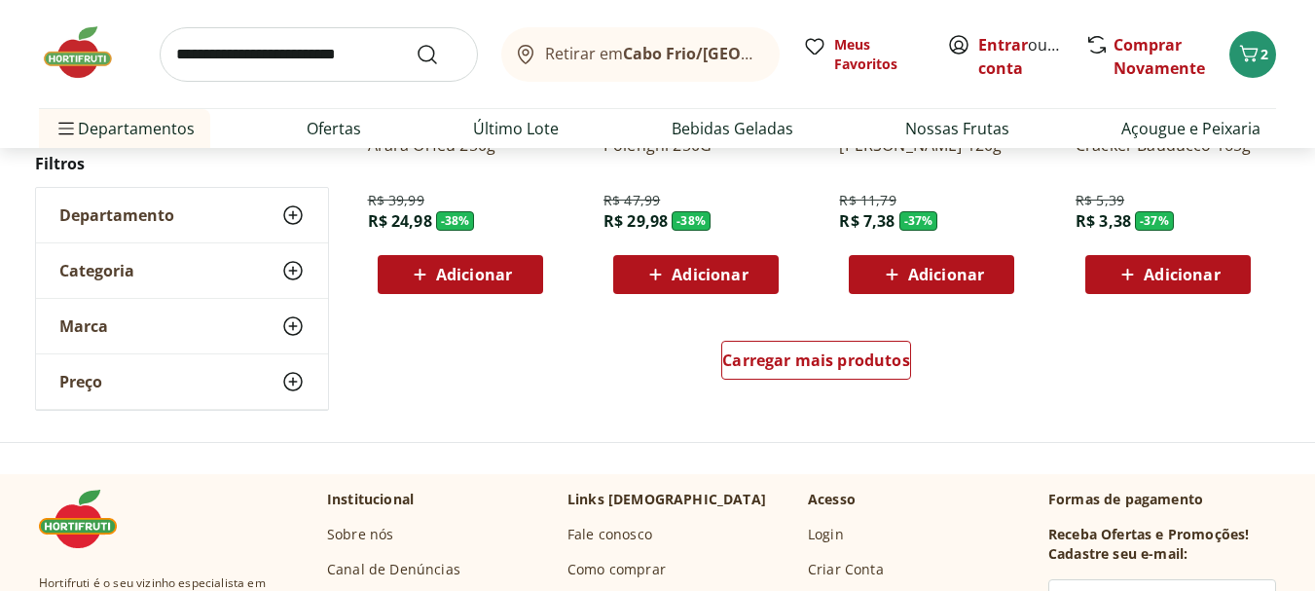
scroll to position [17819, 0]
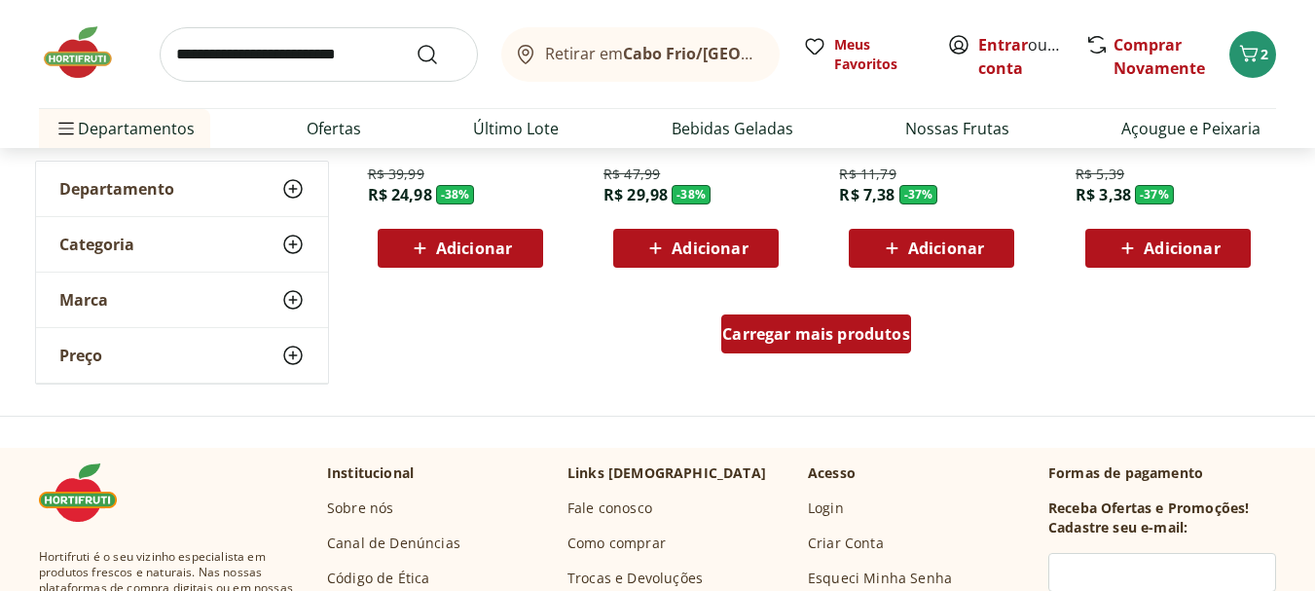
click at [792, 341] on span "Carregar mais produtos" at bounding box center [816, 334] width 188 height 16
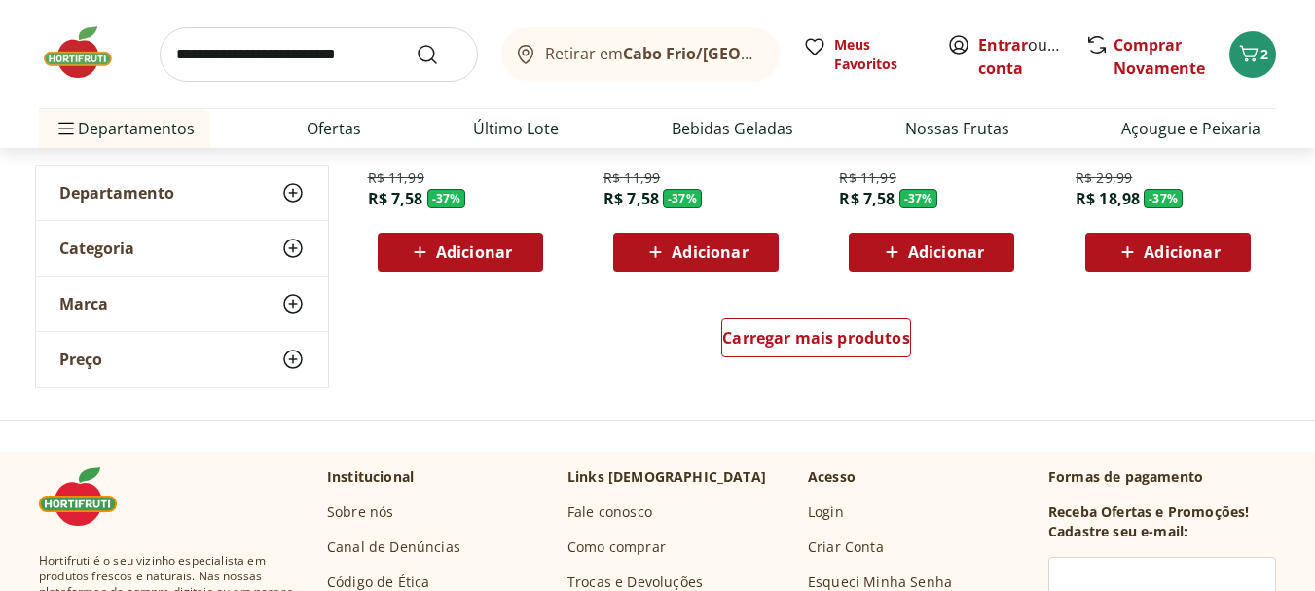
scroll to position [19182, 0]
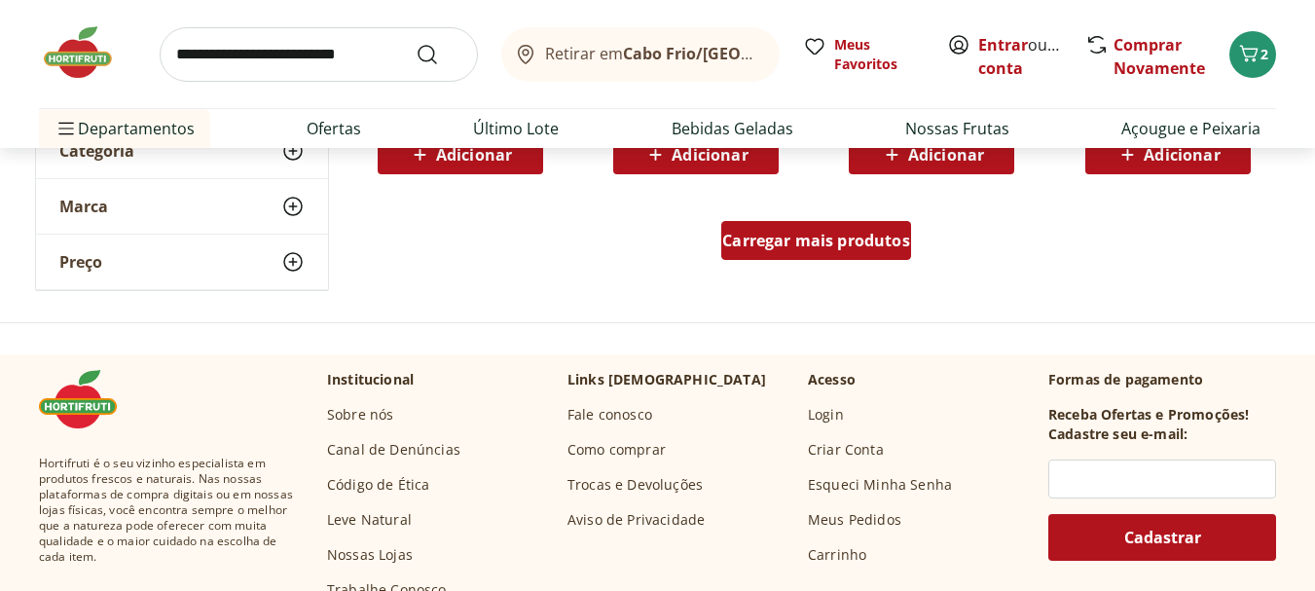
click at [835, 254] on div "Carregar mais produtos" at bounding box center [817, 240] width 190 height 39
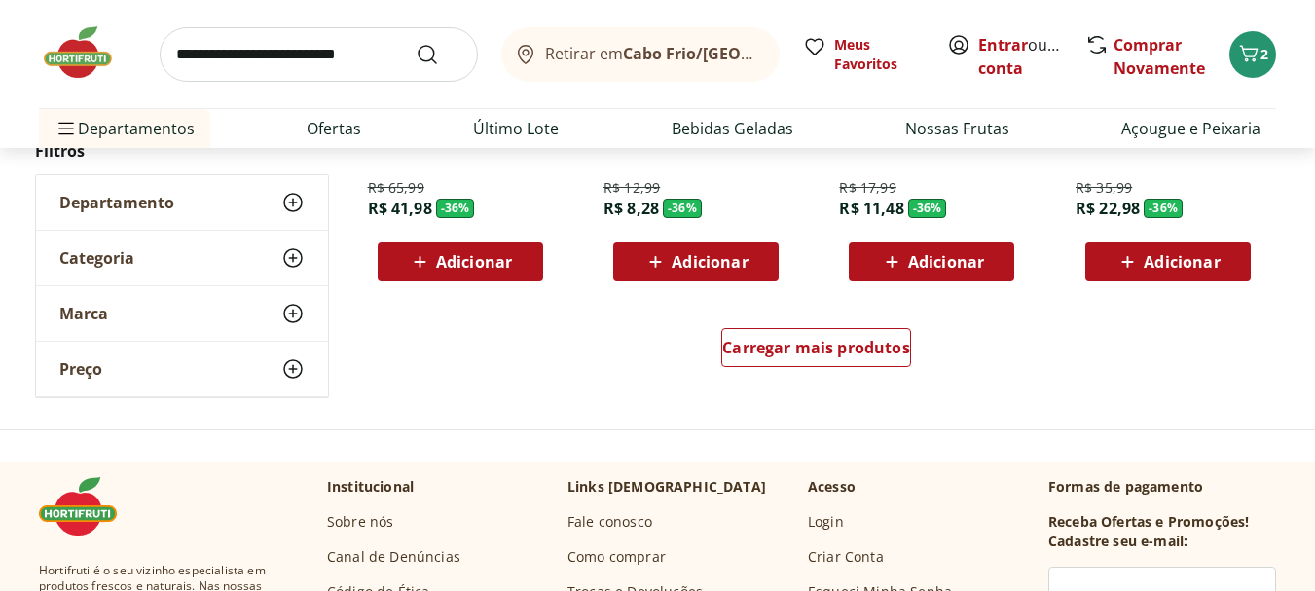
scroll to position [20350, 0]
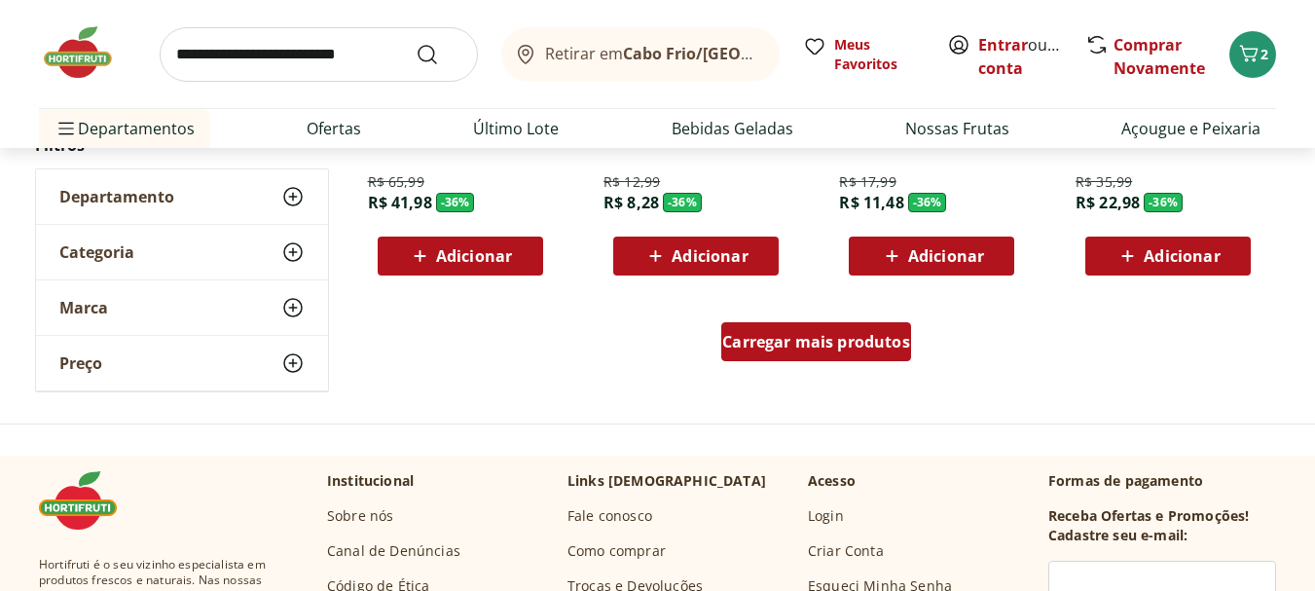
click at [815, 343] on span "Carregar mais produtos" at bounding box center [816, 342] width 188 height 16
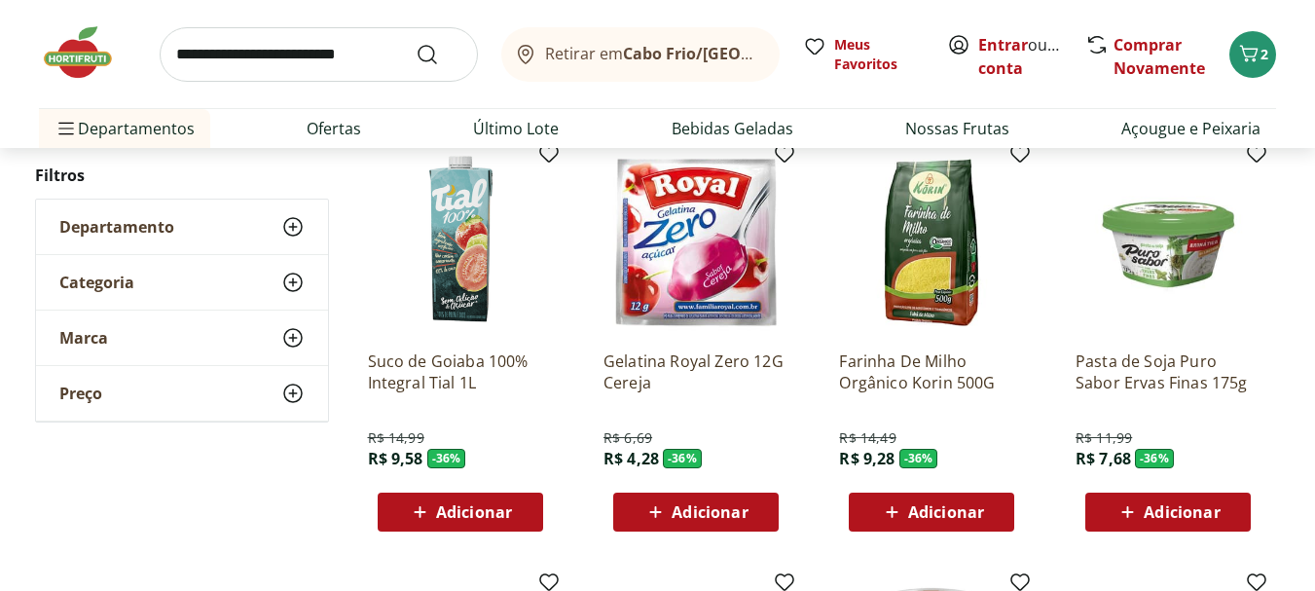
scroll to position [20545, 0]
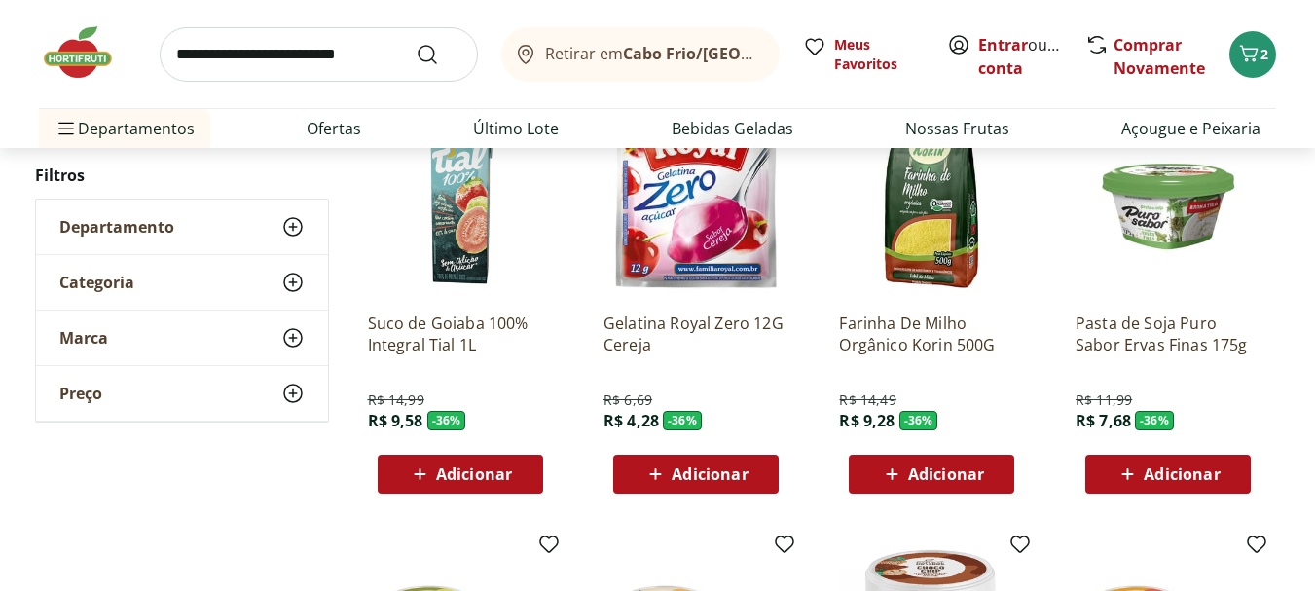
click at [688, 471] on span "Adicionar" at bounding box center [710, 474] width 76 height 16
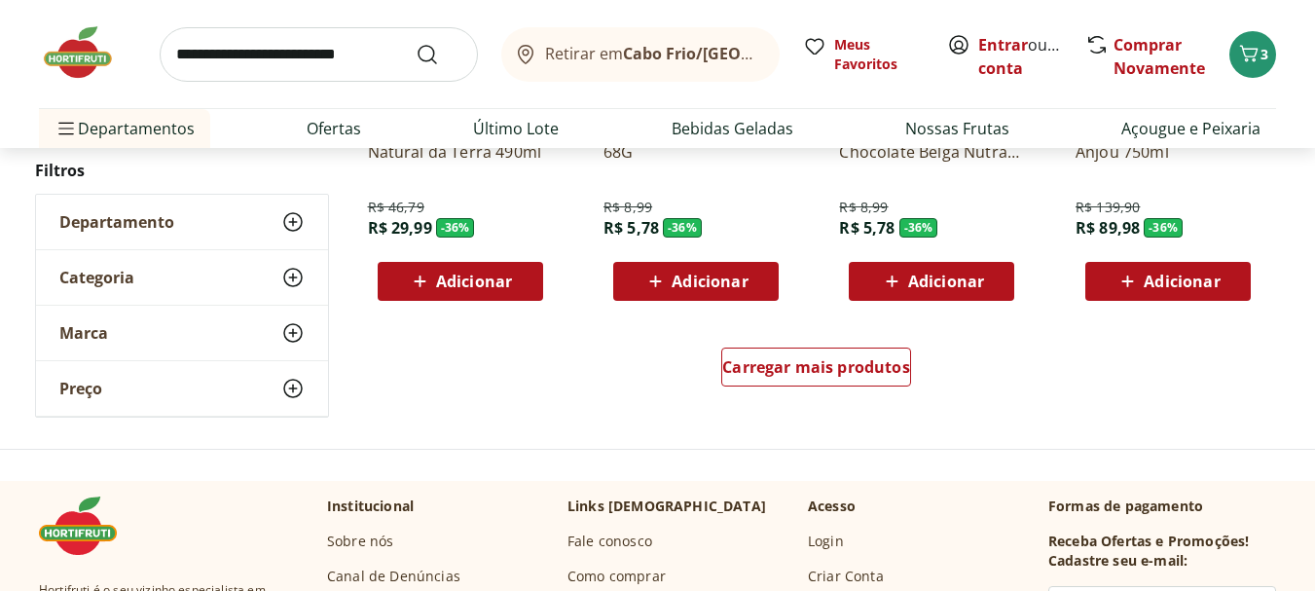
scroll to position [21616, 0]
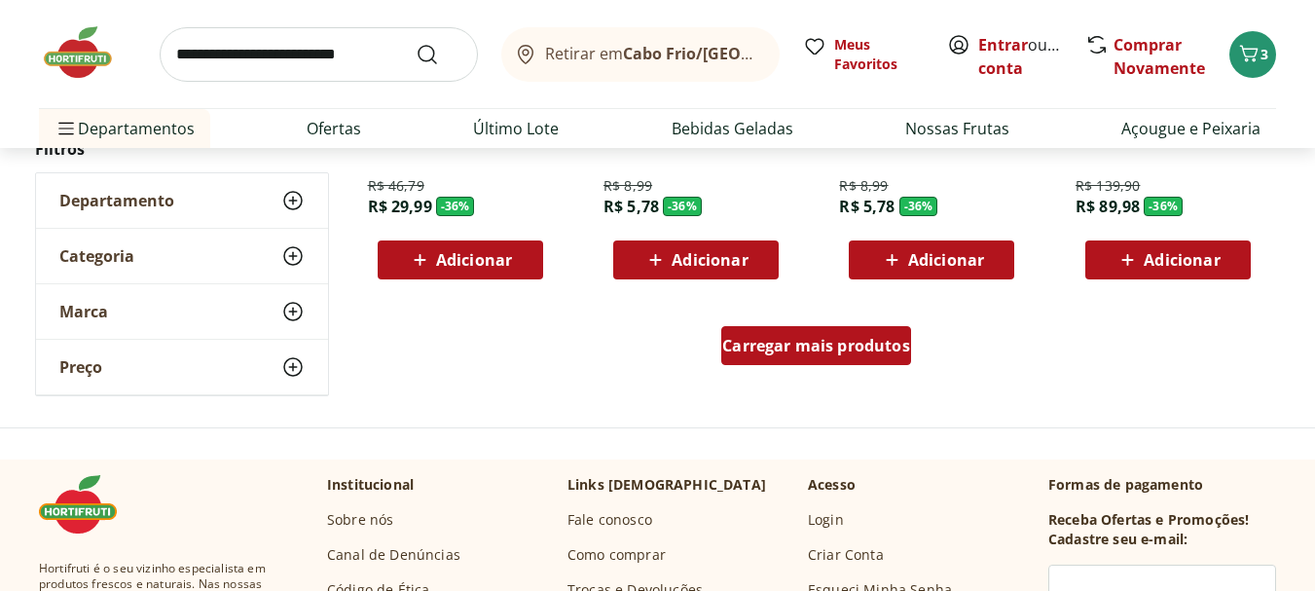
click at [775, 351] on span "Carregar mais produtos" at bounding box center [816, 346] width 188 height 16
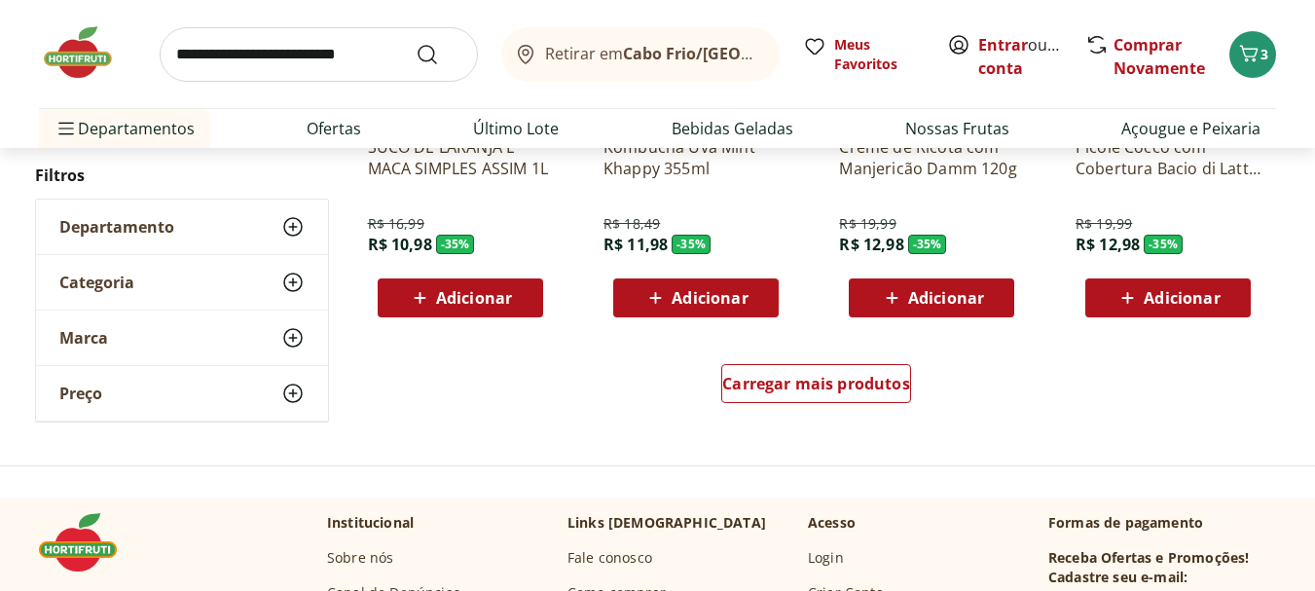
scroll to position [22882, 0]
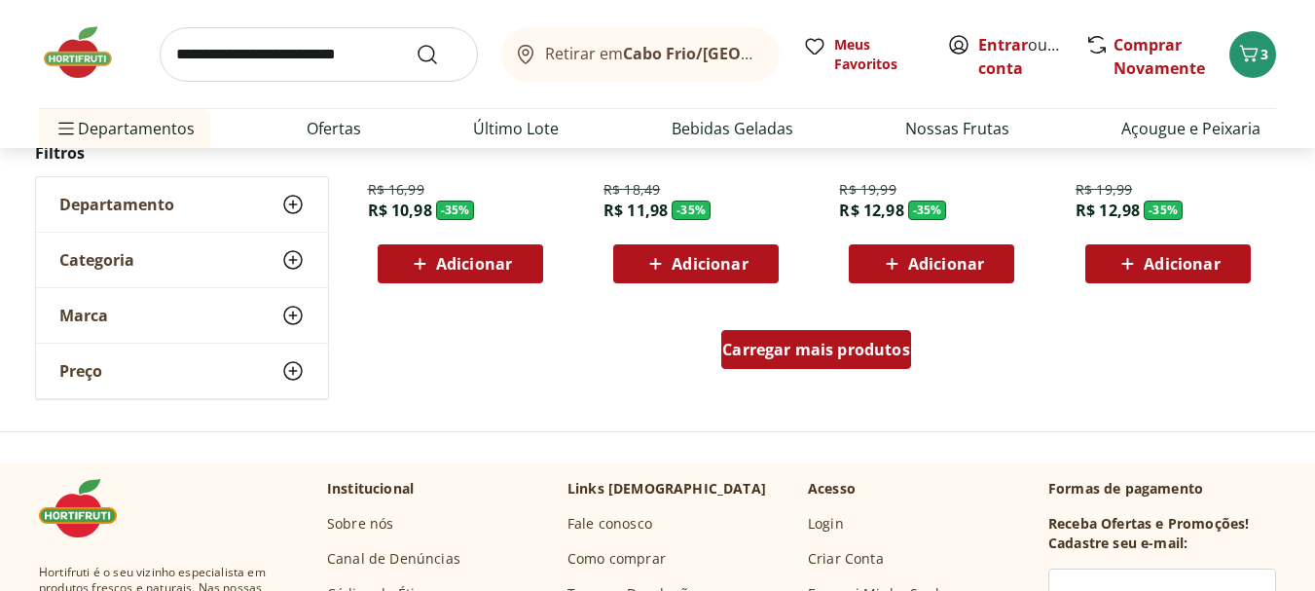
click at [781, 361] on div "Carregar mais produtos" at bounding box center [817, 349] width 190 height 39
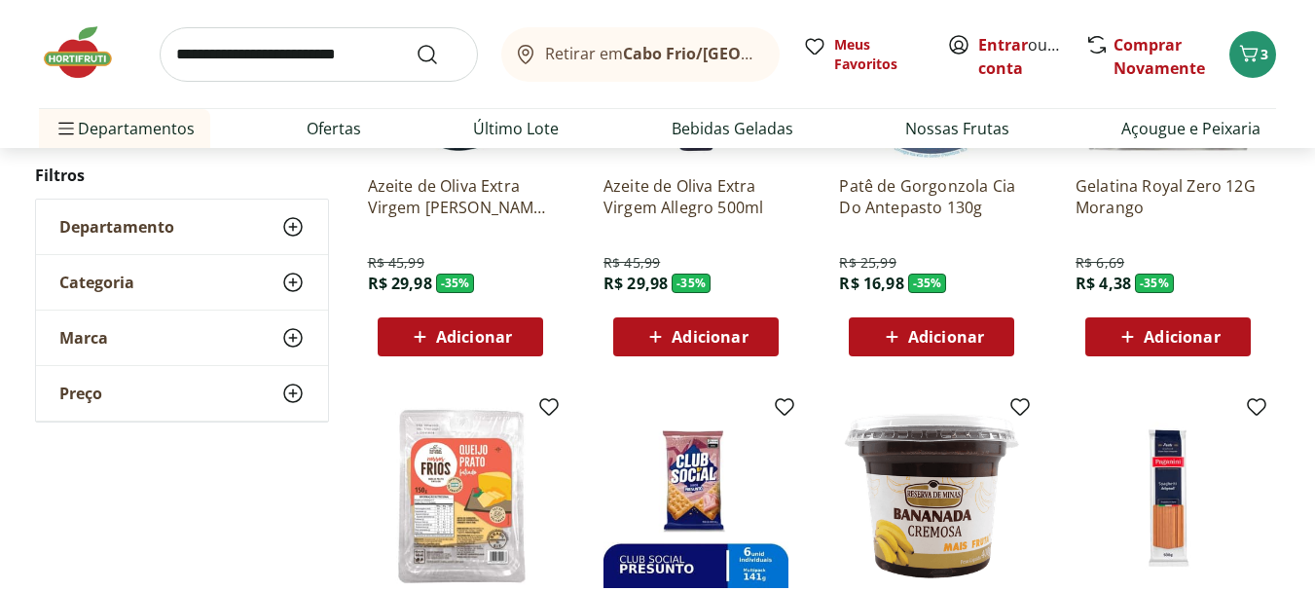
scroll to position [23661, 0]
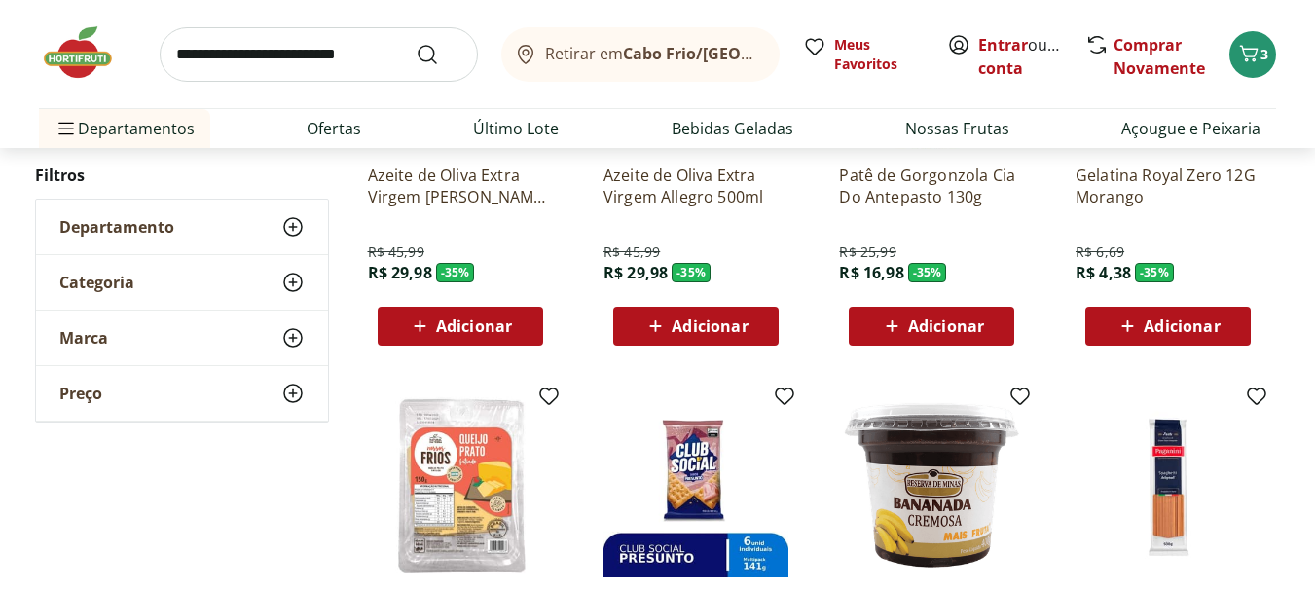
click at [1166, 321] on span "Adicionar" at bounding box center [1182, 326] width 76 height 16
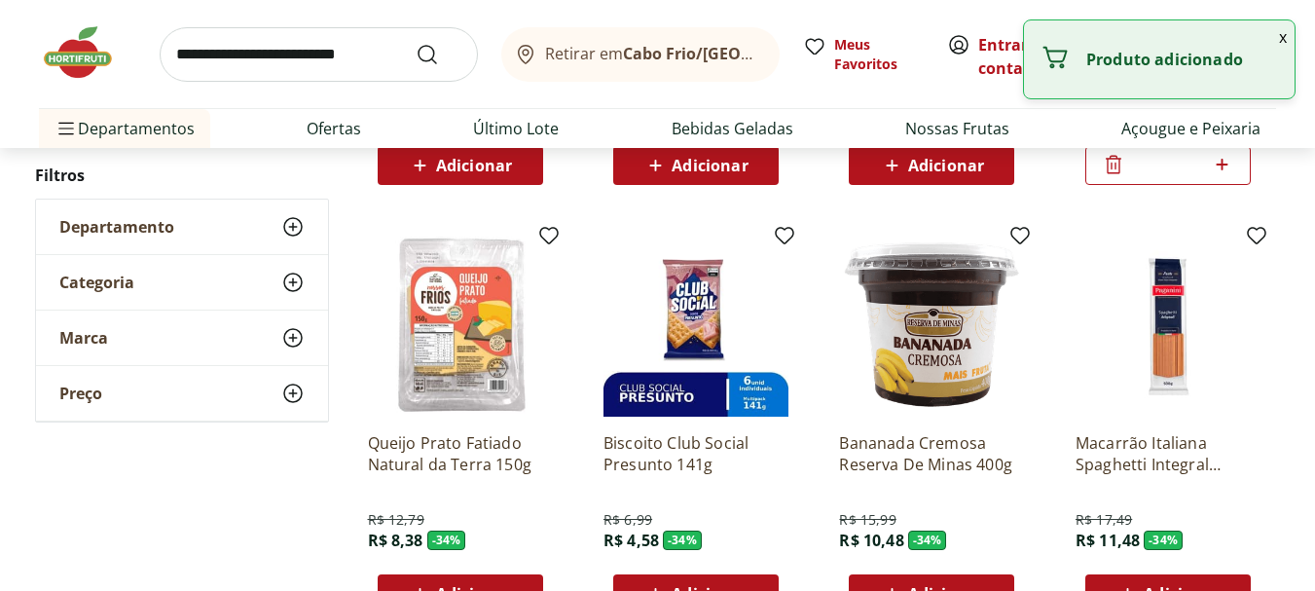
scroll to position [23856, 0]
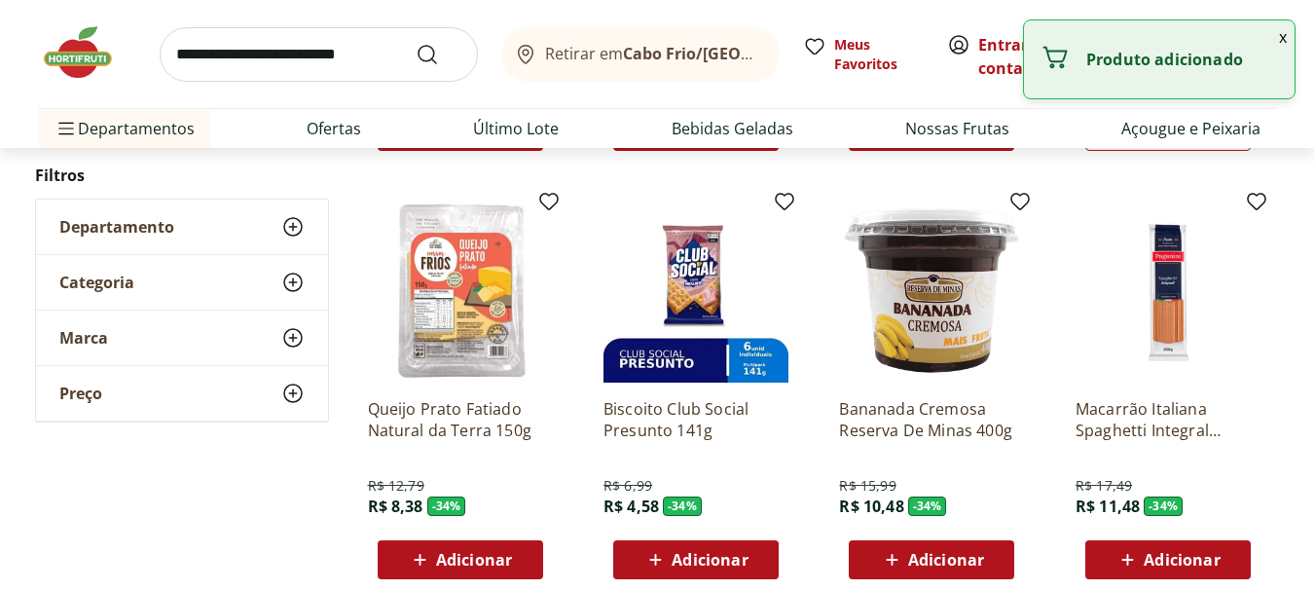
click at [480, 552] on span "Adicionar" at bounding box center [474, 560] width 76 height 16
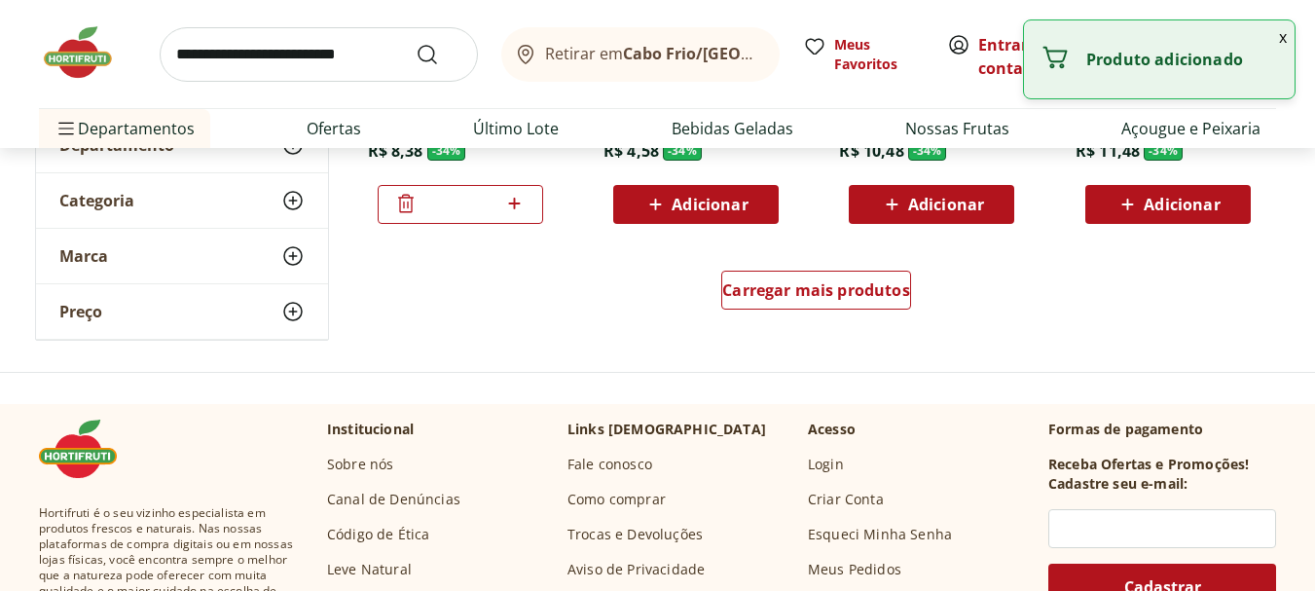
scroll to position [24245, 0]
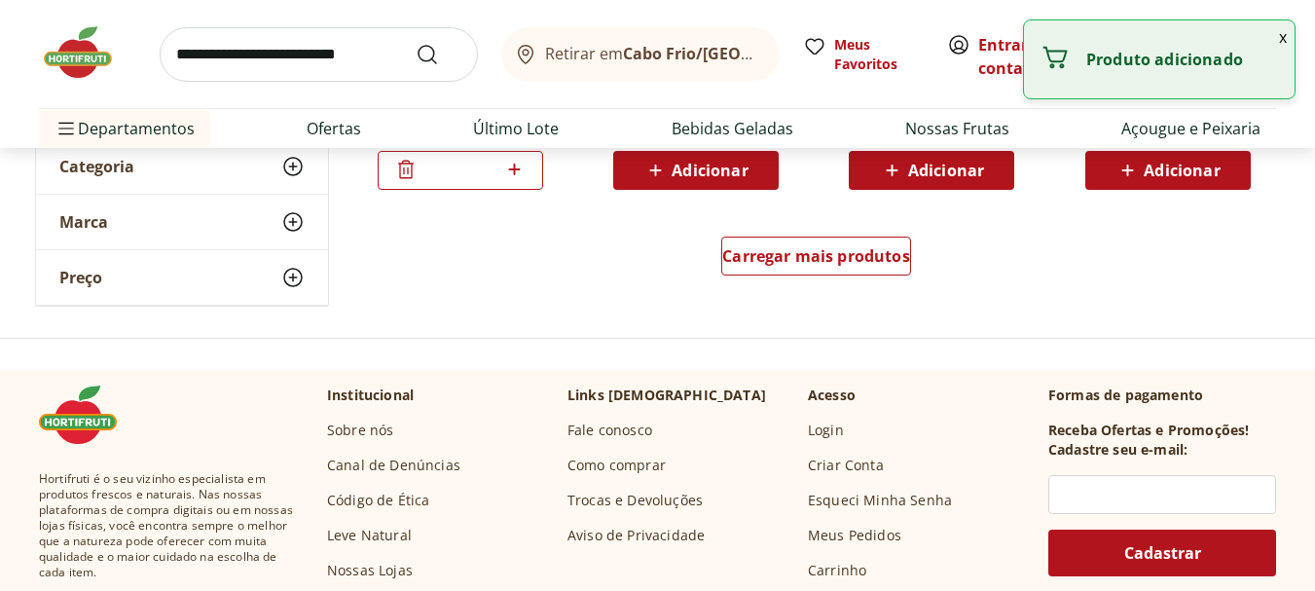
click at [813, 232] on div "Carregar mais produtos" at bounding box center [817, 259] width 944 height 93
click at [808, 248] on span "Carregar mais produtos" at bounding box center [816, 256] width 188 height 16
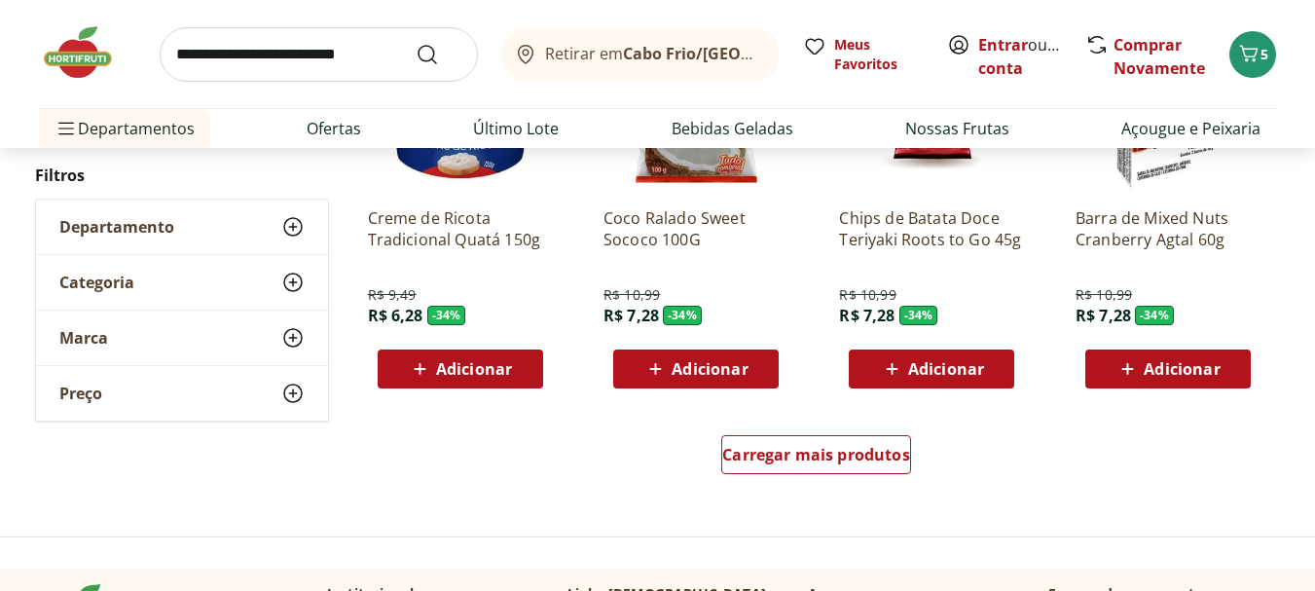
scroll to position [25413, 0]
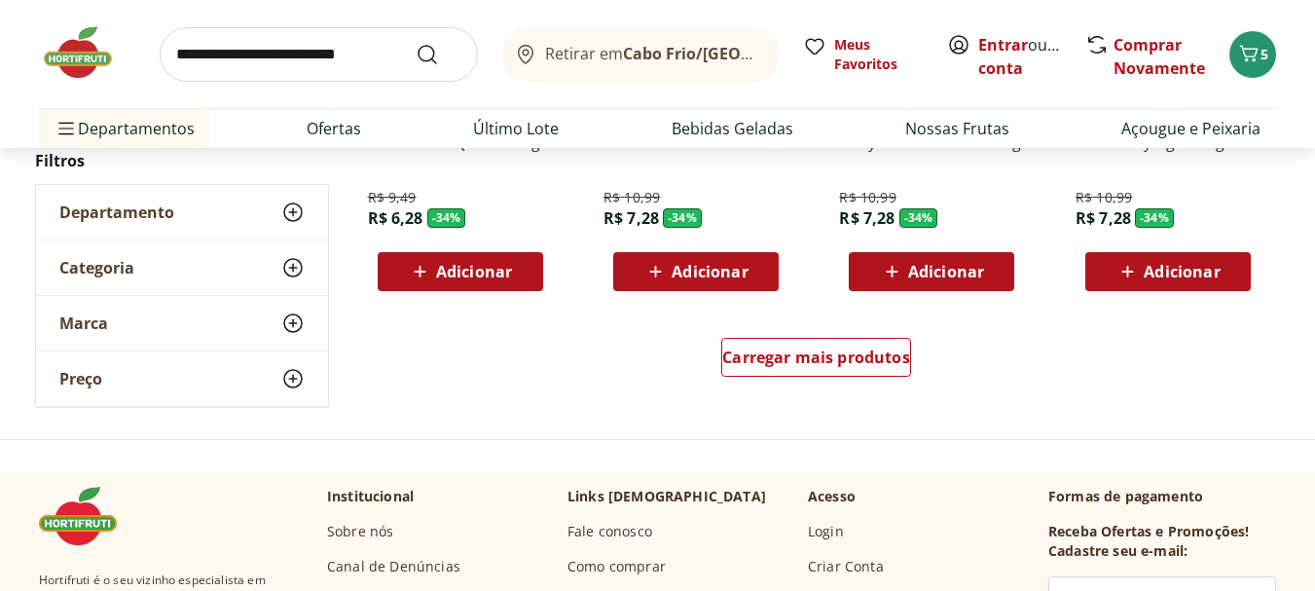
click at [838, 337] on div "Carregar mais produtos" at bounding box center [817, 361] width 944 height 93
click at [841, 351] on span "Carregar mais produtos" at bounding box center [816, 358] width 188 height 16
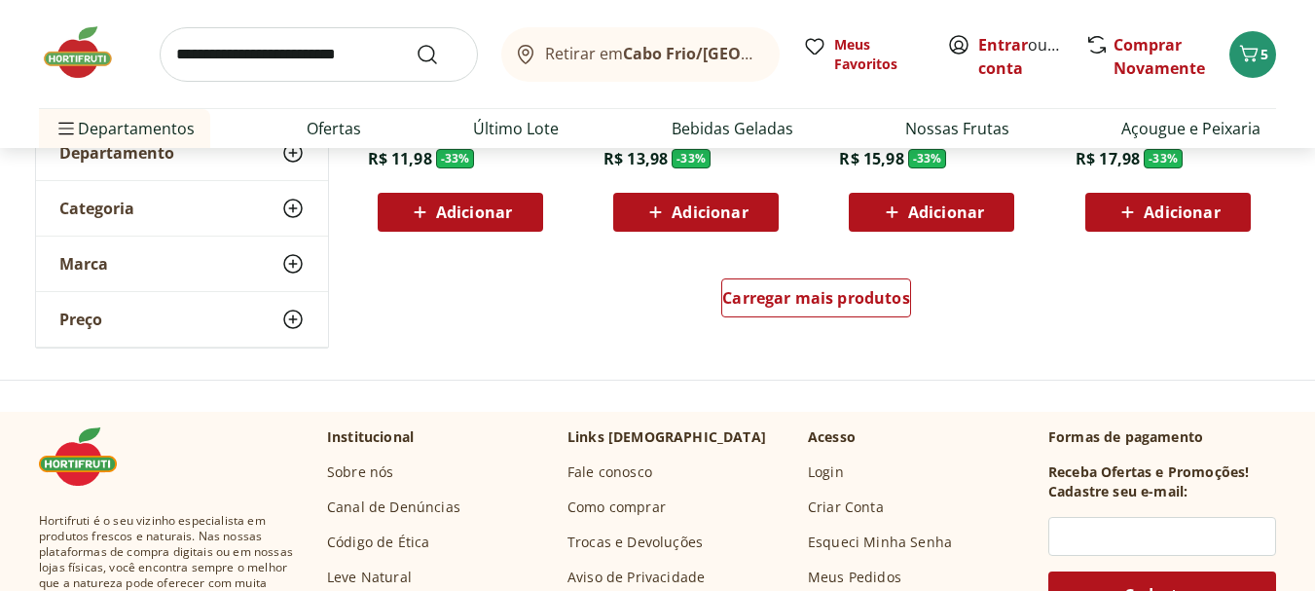
scroll to position [26777, 0]
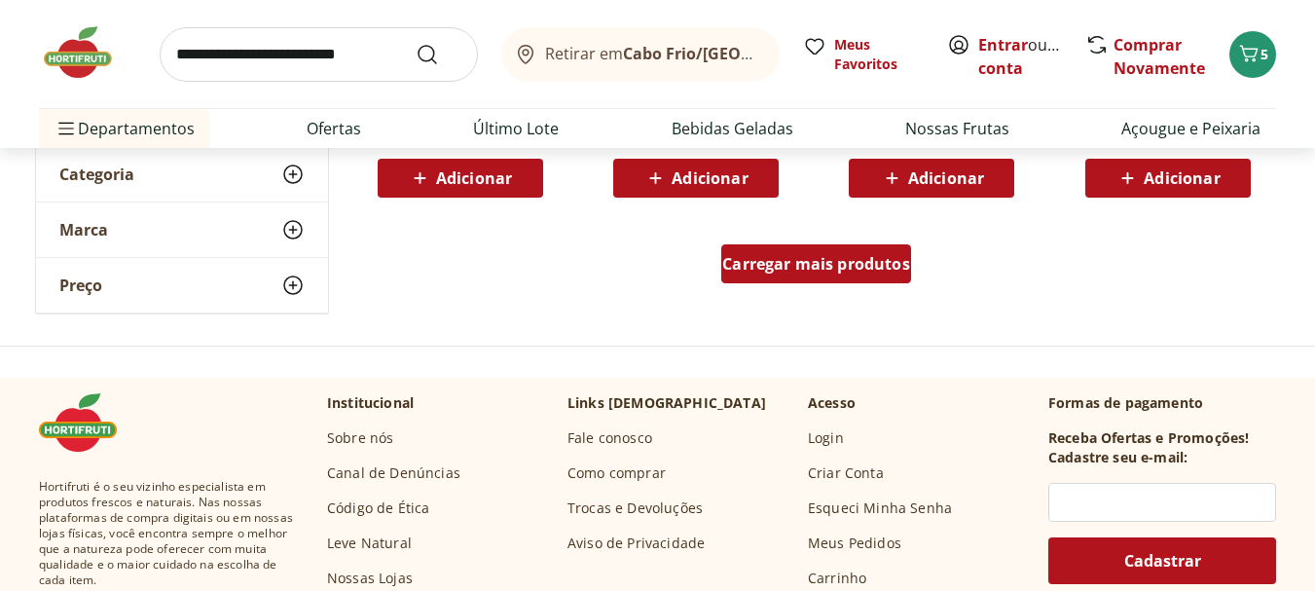
click at [827, 251] on div "Carregar mais produtos" at bounding box center [817, 263] width 190 height 39
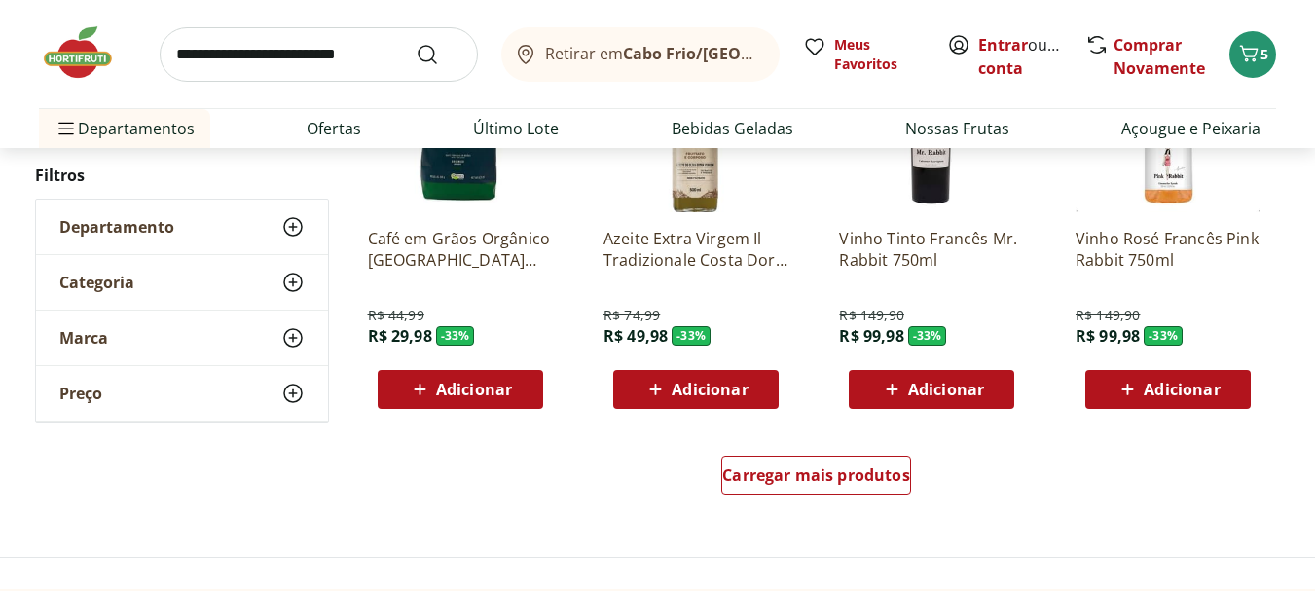
scroll to position [27945, 0]
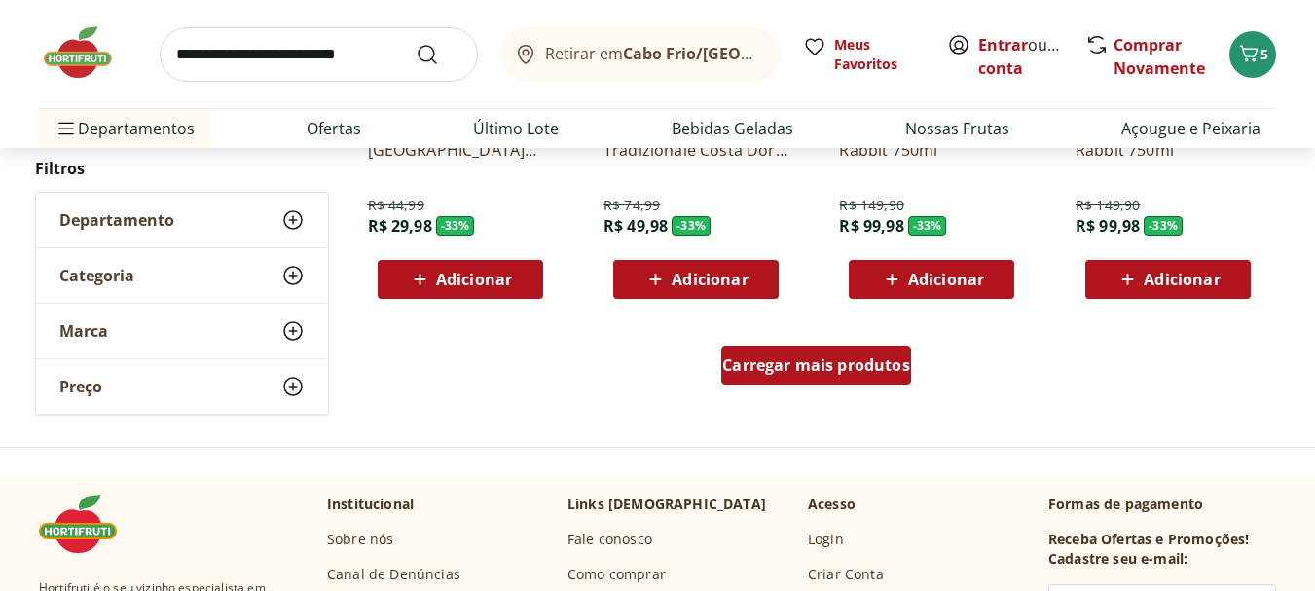
click at [872, 363] on span "Carregar mais produtos" at bounding box center [816, 365] width 188 height 16
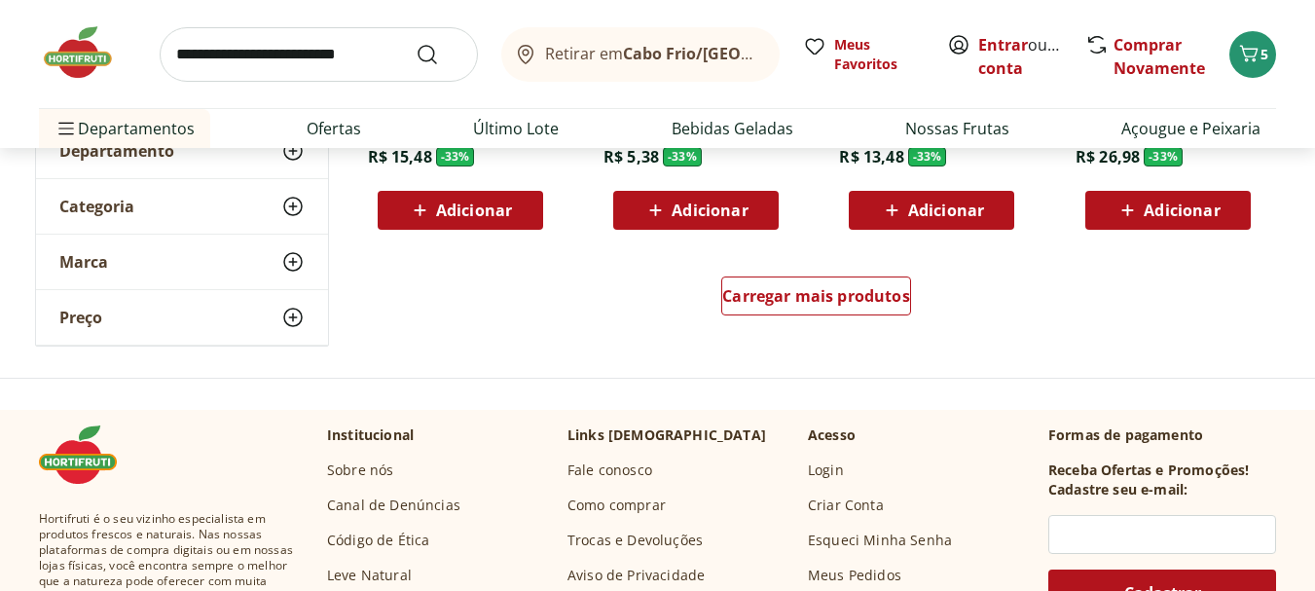
scroll to position [29308, 0]
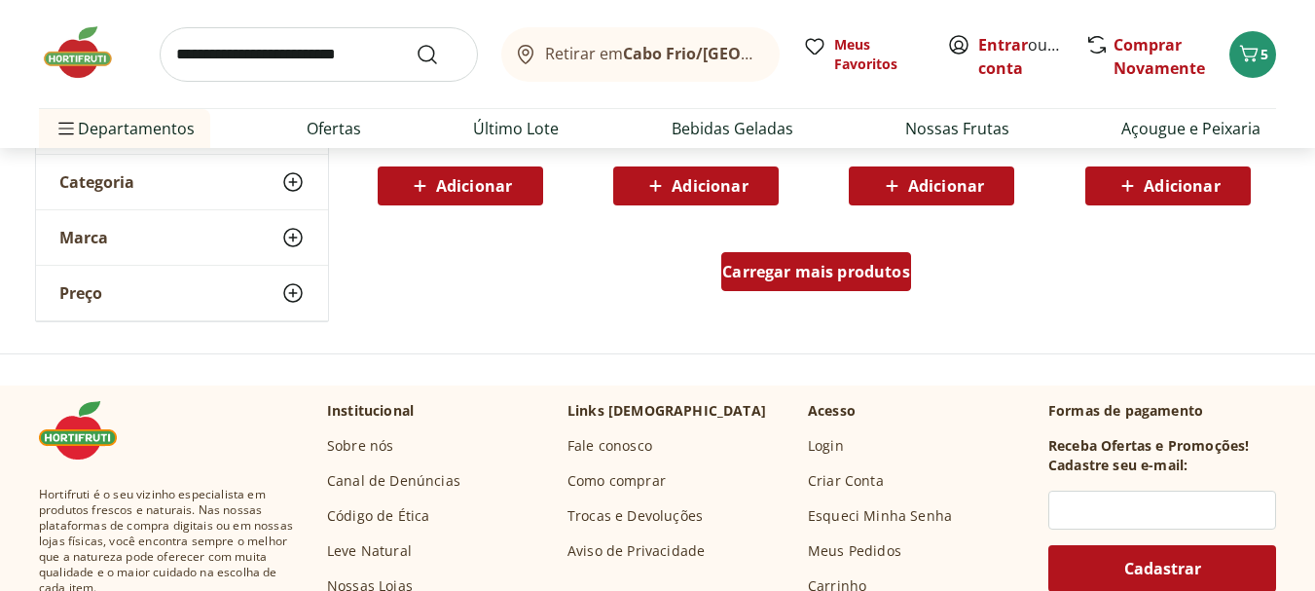
click at [841, 266] on span "Carregar mais produtos" at bounding box center [816, 272] width 188 height 16
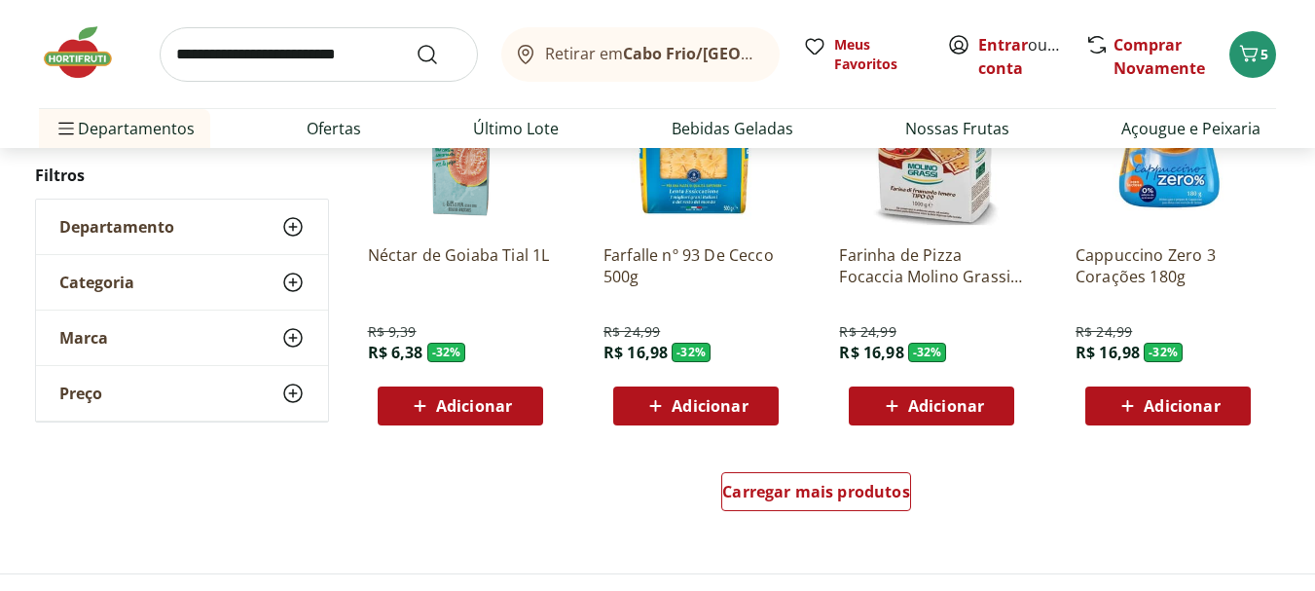
scroll to position [30379, 0]
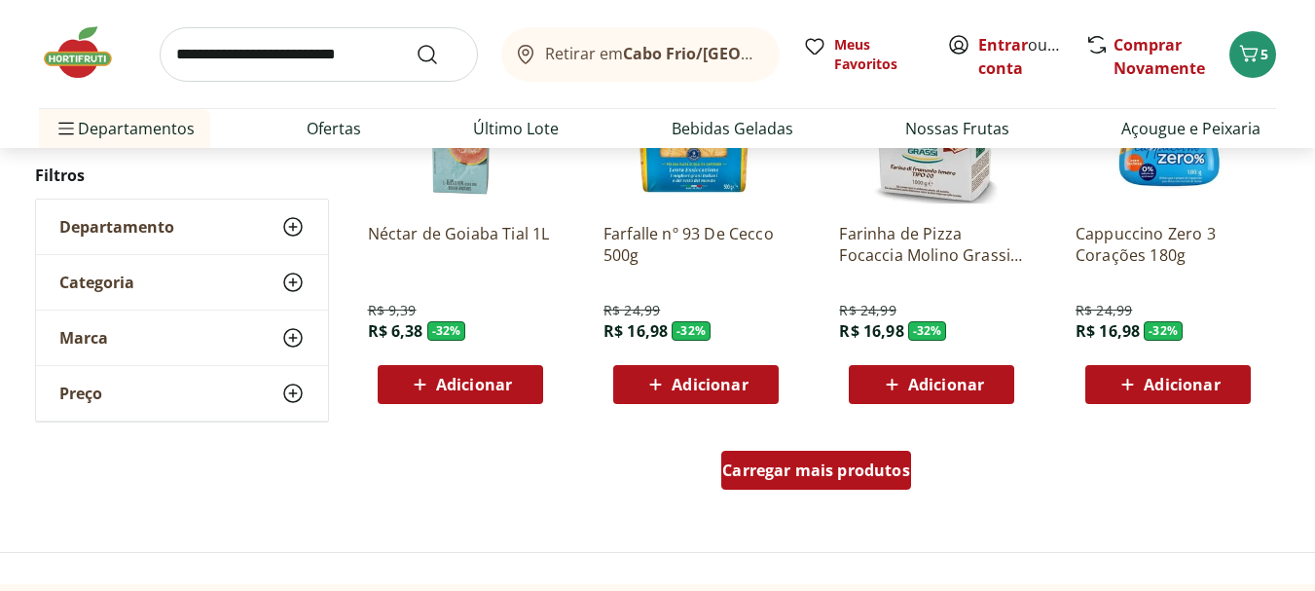
click at [833, 472] on span "Carregar mais produtos" at bounding box center [816, 471] width 188 height 16
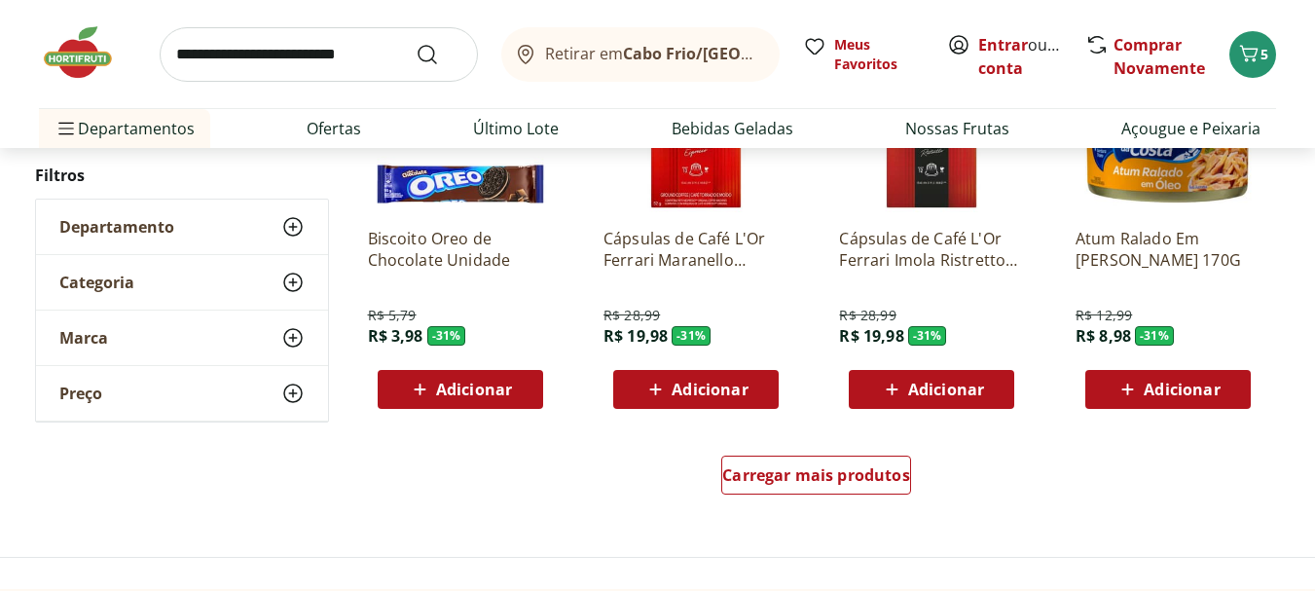
scroll to position [31645, 0]
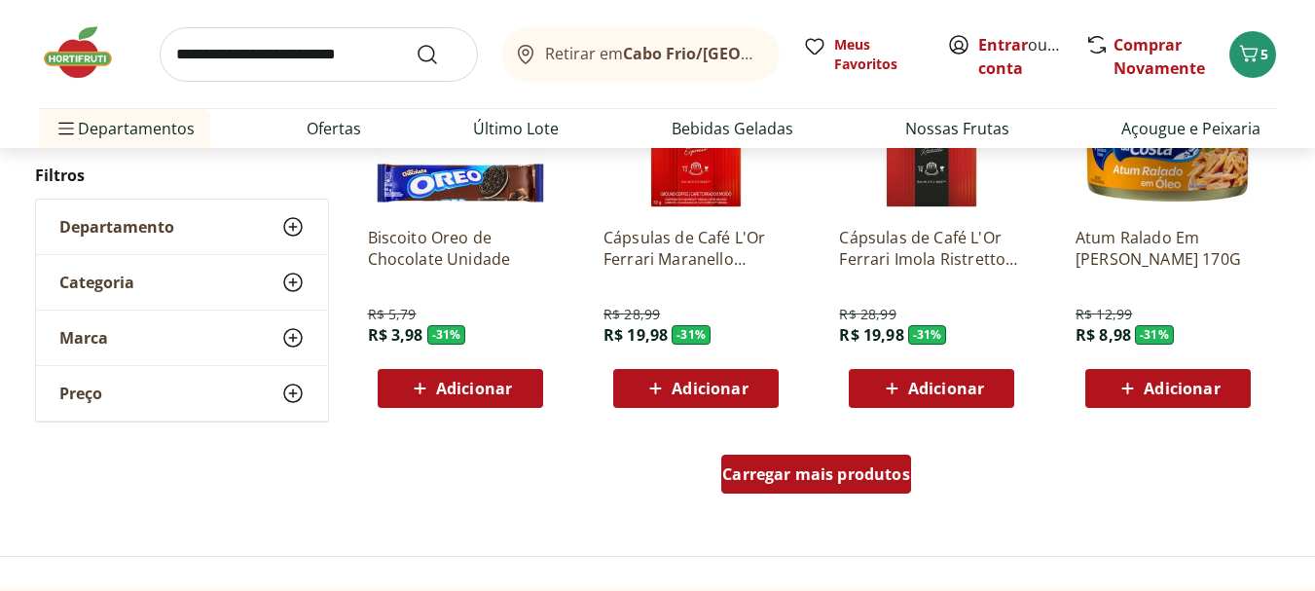
click at [812, 494] on div "Carregar mais produtos" at bounding box center [817, 474] width 190 height 39
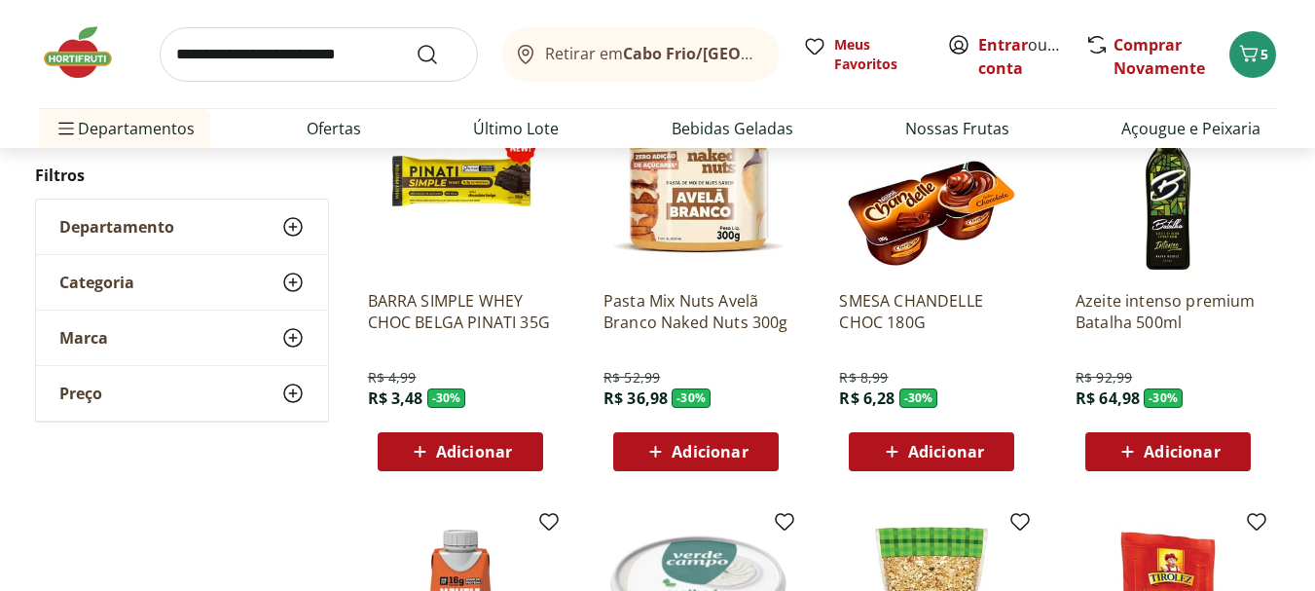
scroll to position [32424, 0]
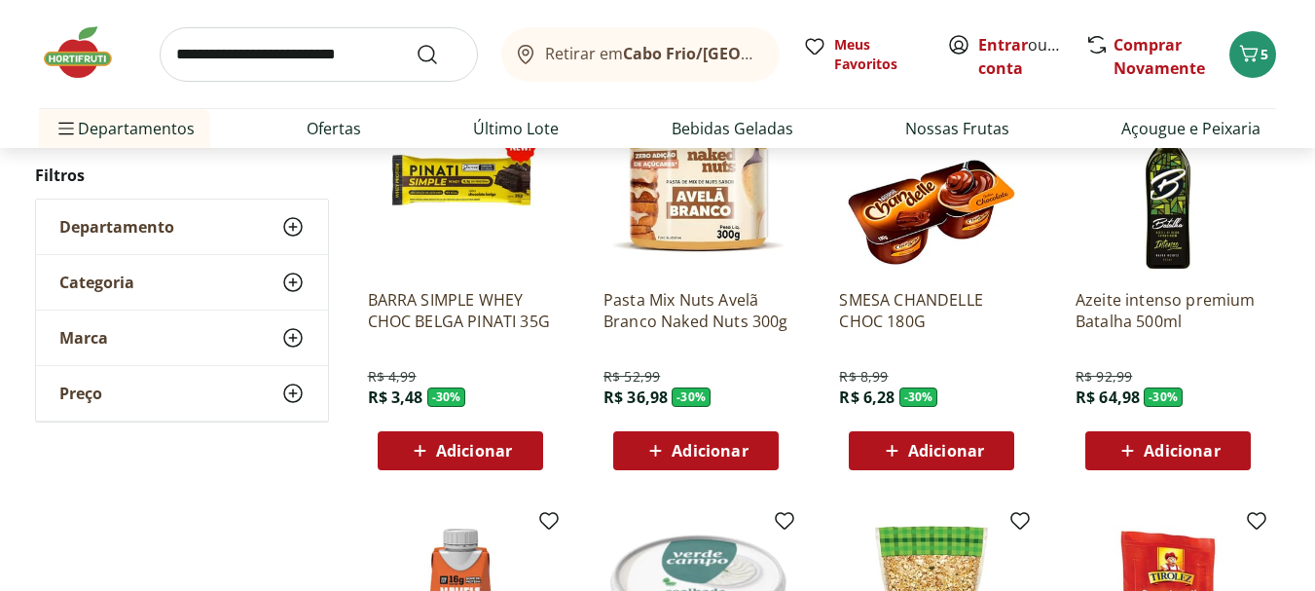
click at [969, 446] on span "Adicionar" at bounding box center [946, 451] width 76 height 16
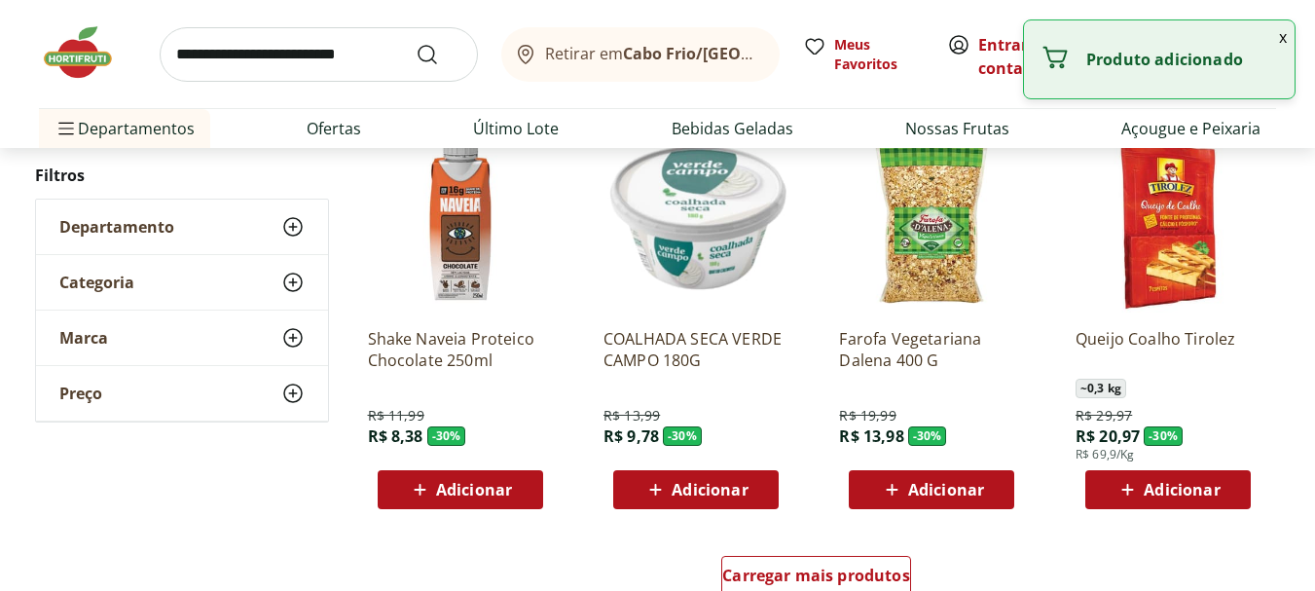
scroll to position [32911, 0]
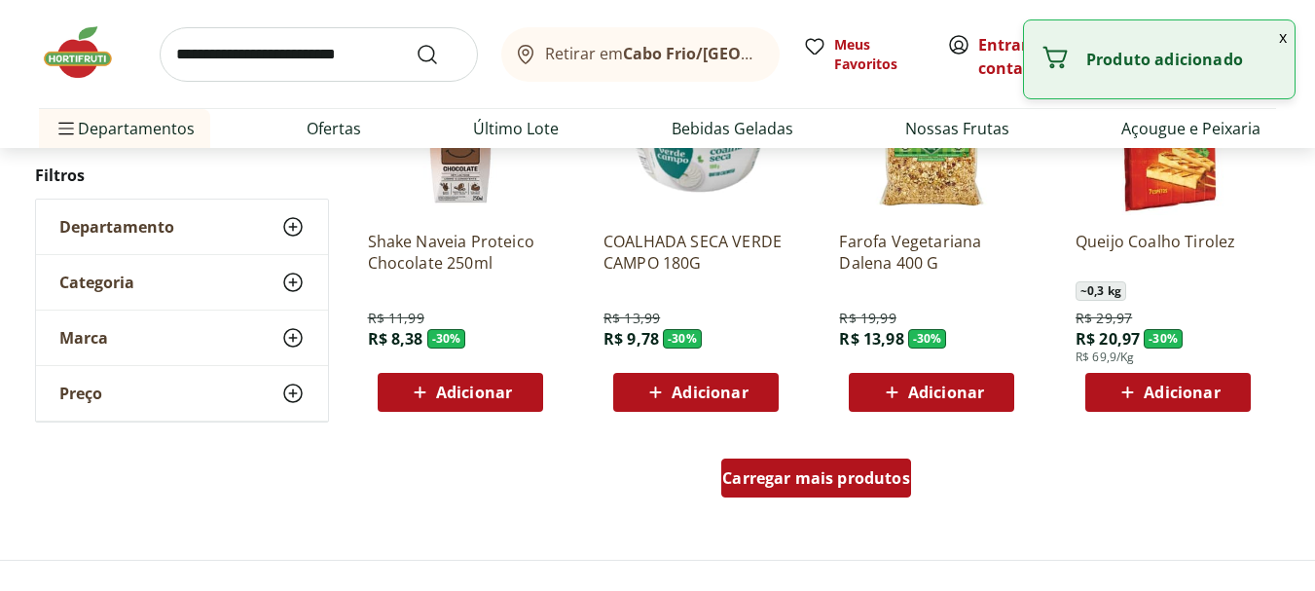
click at [865, 482] on span "Carregar mais produtos" at bounding box center [816, 478] width 188 height 16
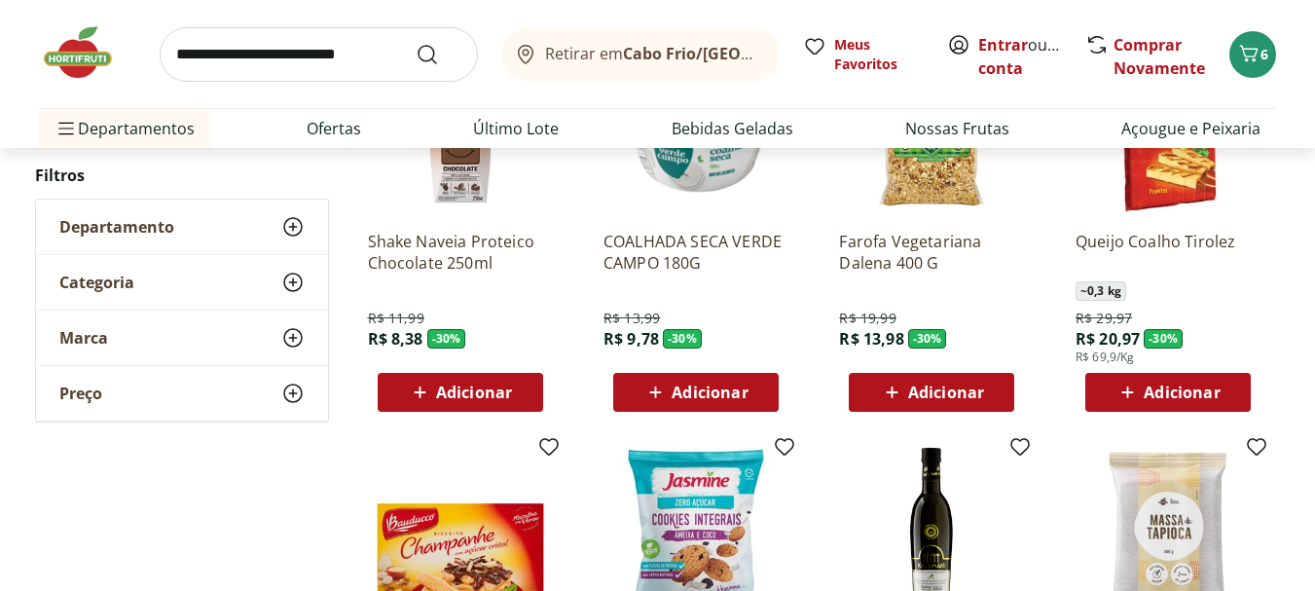
click at [1167, 387] on span "Adicionar" at bounding box center [1182, 393] width 76 height 16
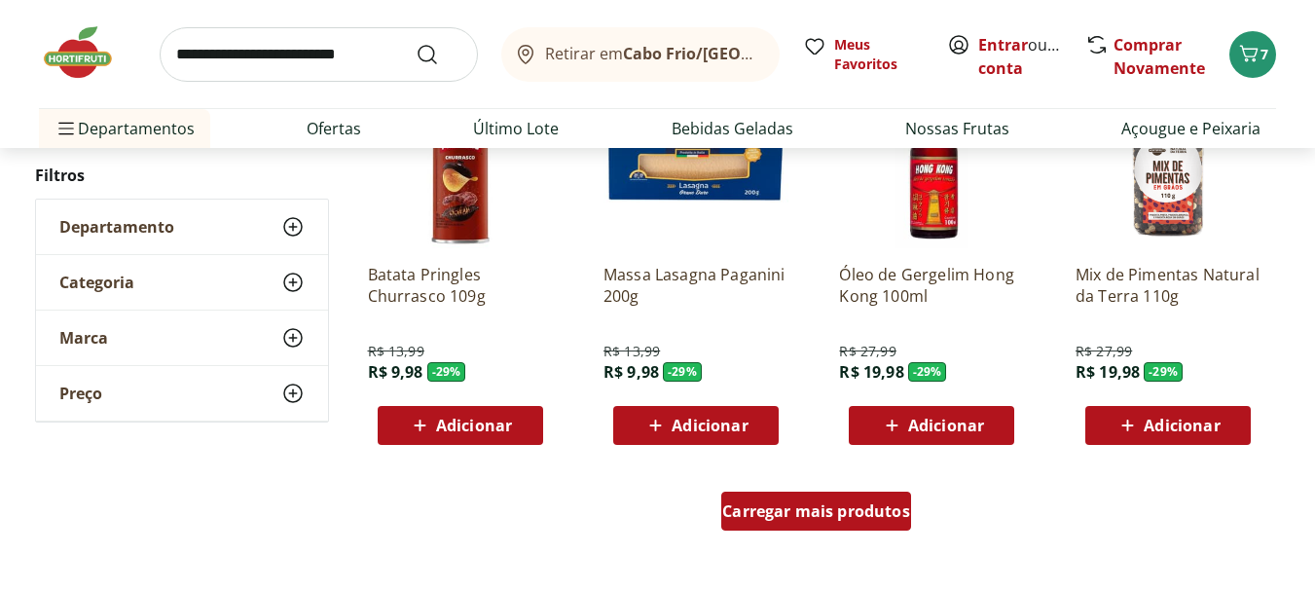
scroll to position [34274, 0]
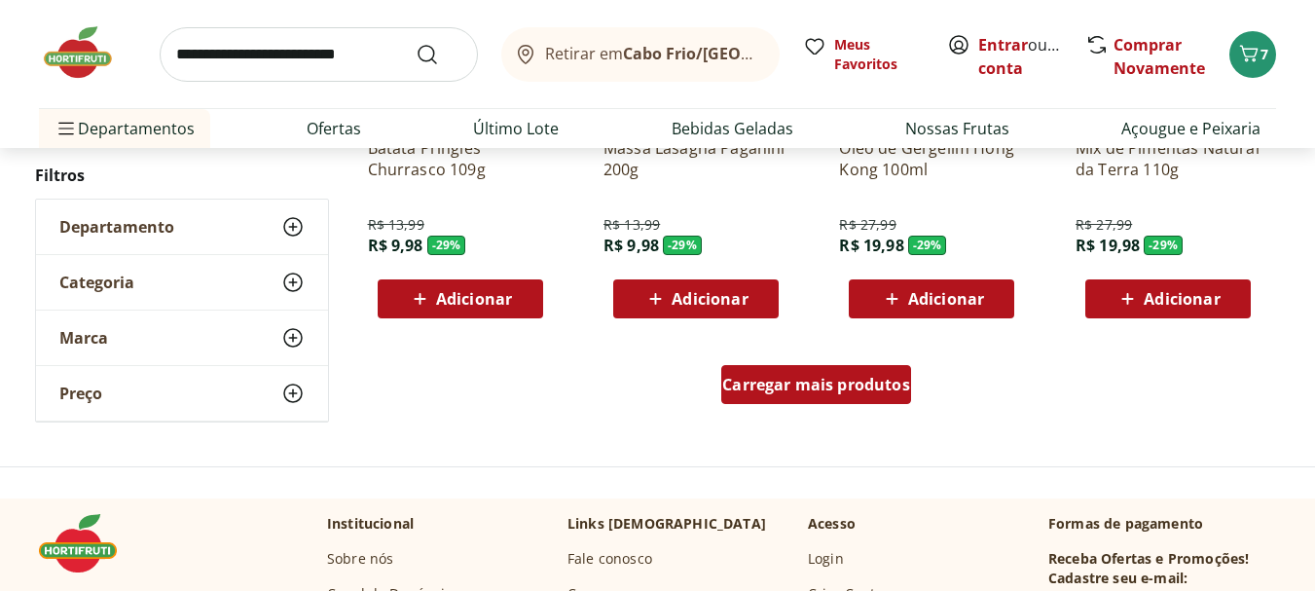
click at [786, 370] on div "Carregar mais produtos" at bounding box center [817, 384] width 190 height 39
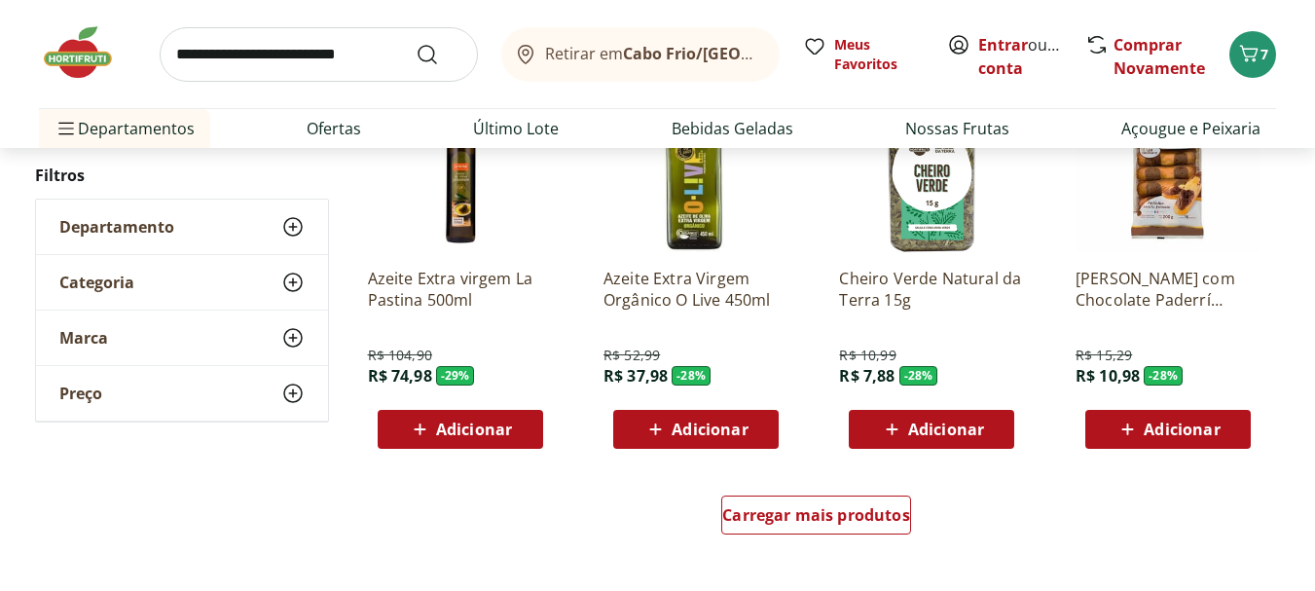
scroll to position [35442, 0]
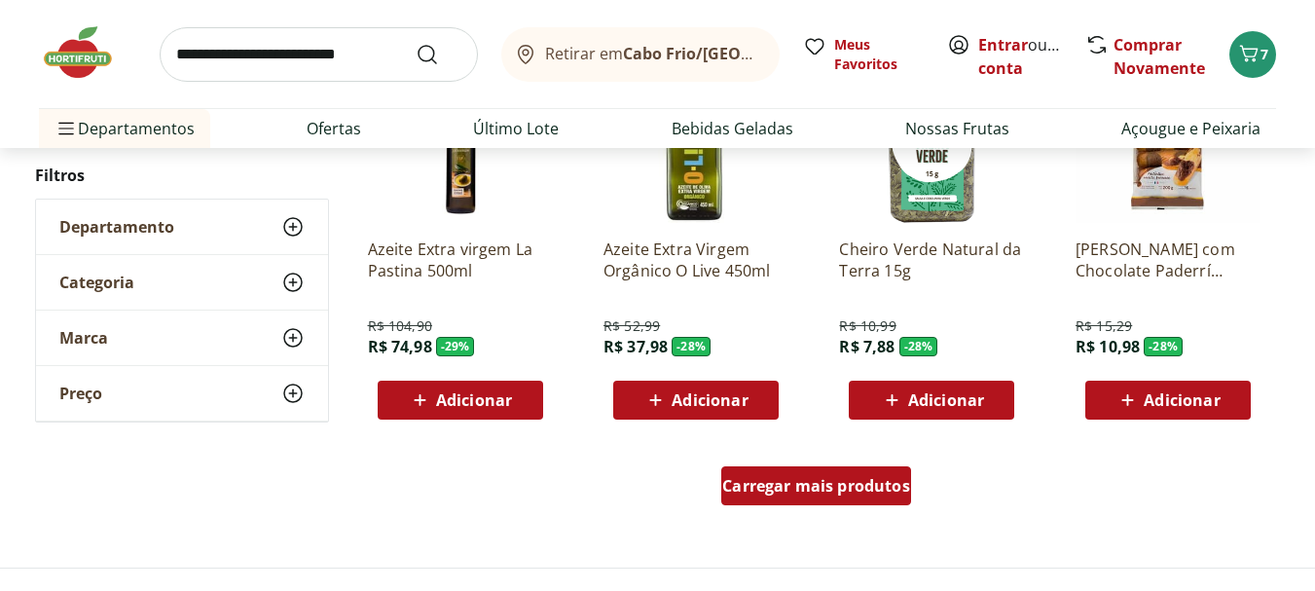
click at [816, 479] on span "Carregar mais produtos" at bounding box center [816, 486] width 188 height 16
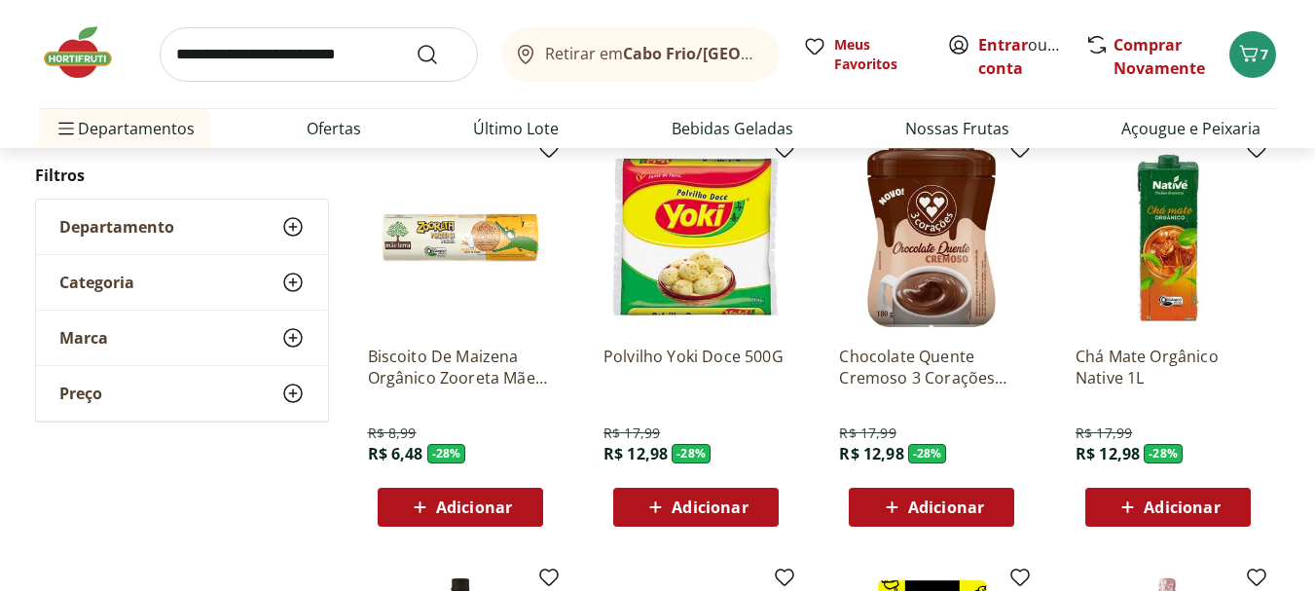
scroll to position [36221, 0]
